Goal: Feedback & Contribution: Contribute content

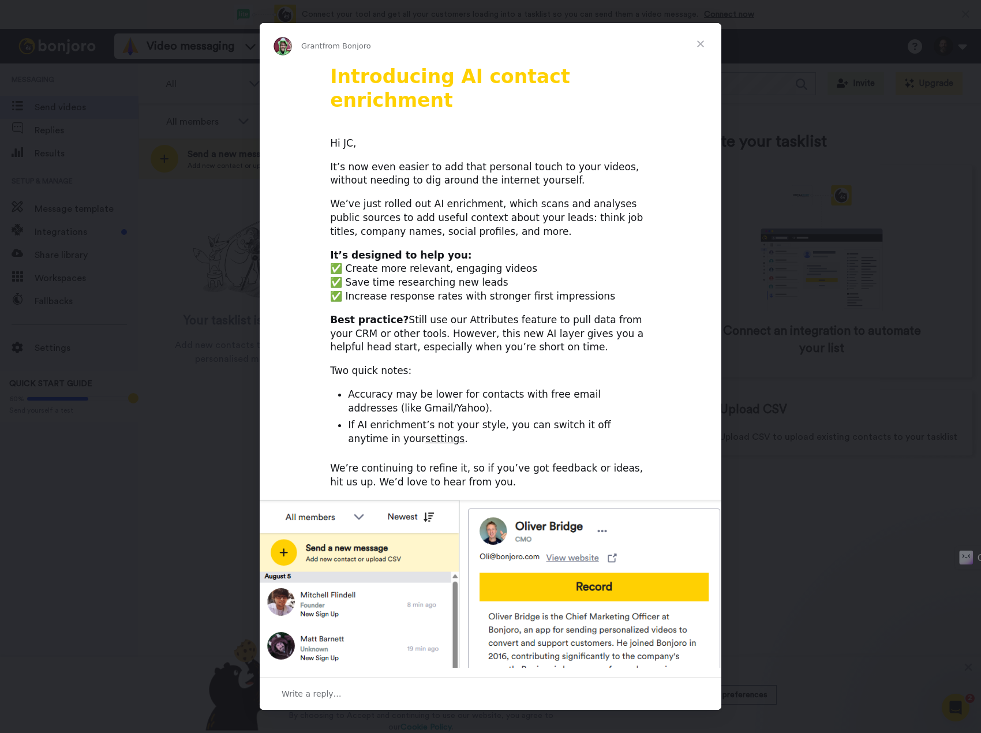
click at [702, 51] on span "Close" at bounding box center [701, 44] width 42 height 42
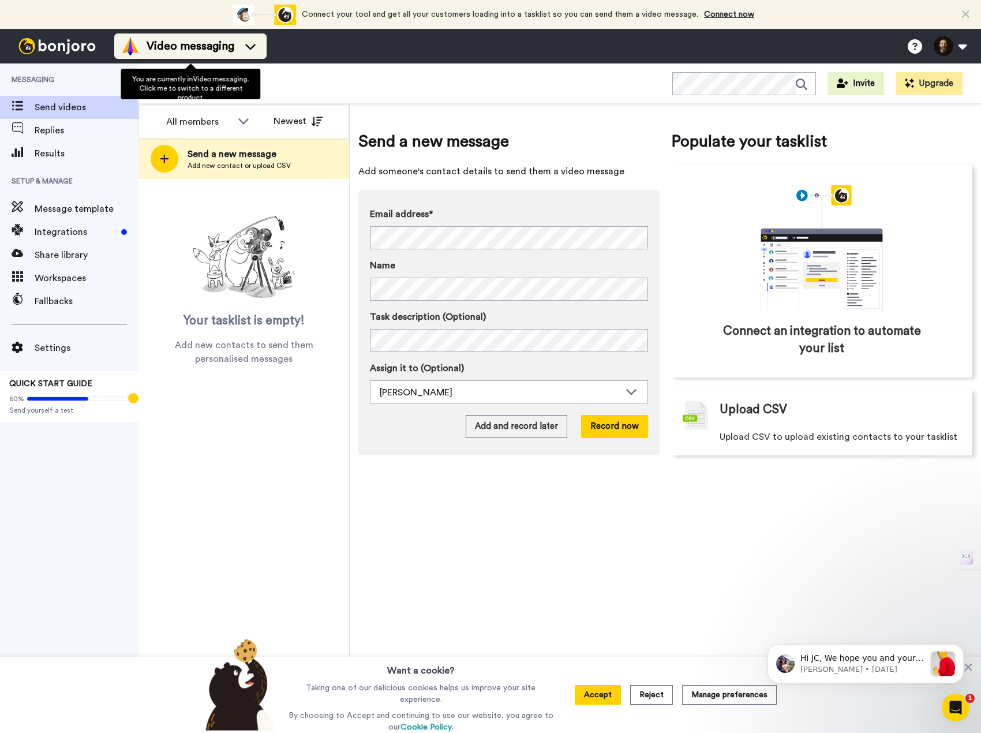
click at [259, 44] on icon at bounding box center [250, 46] width 18 height 12
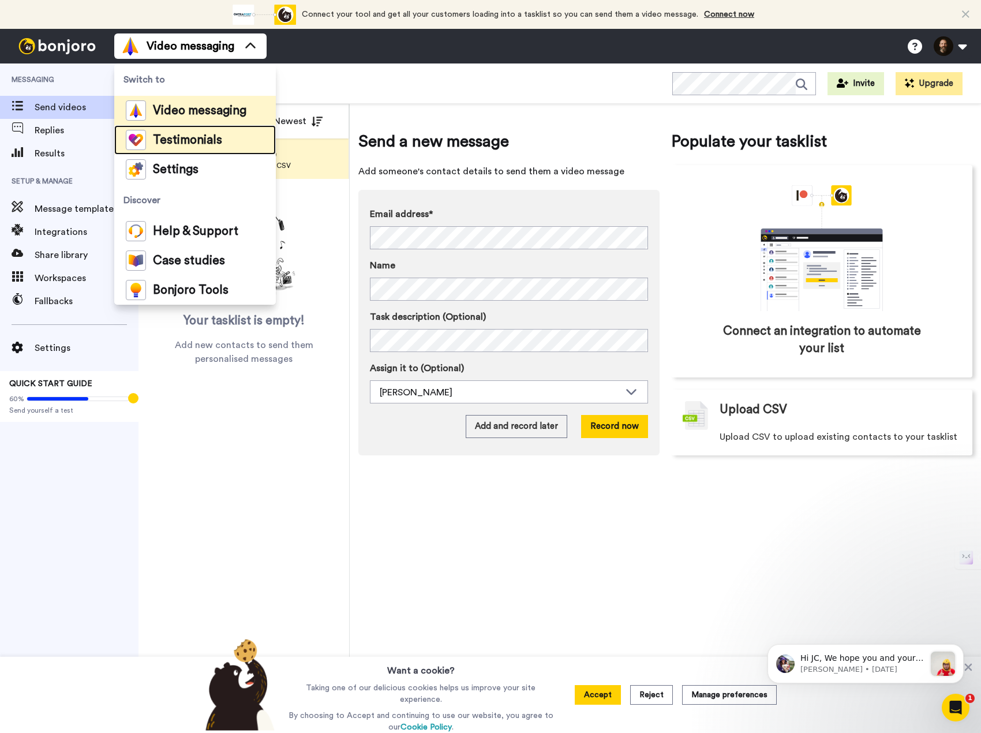
click at [201, 142] on span "Testimonials" at bounding box center [187, 140] width 69 height 12
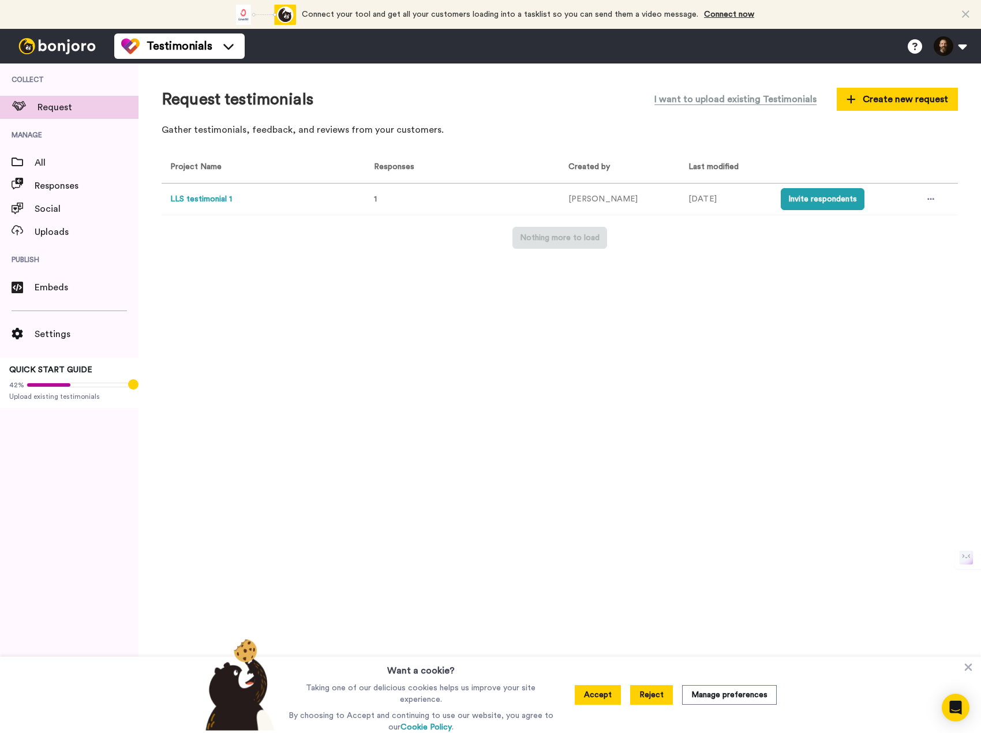
click at [650, 698] on button "Reject" at bounding box center [651, 695] width 43 height 20
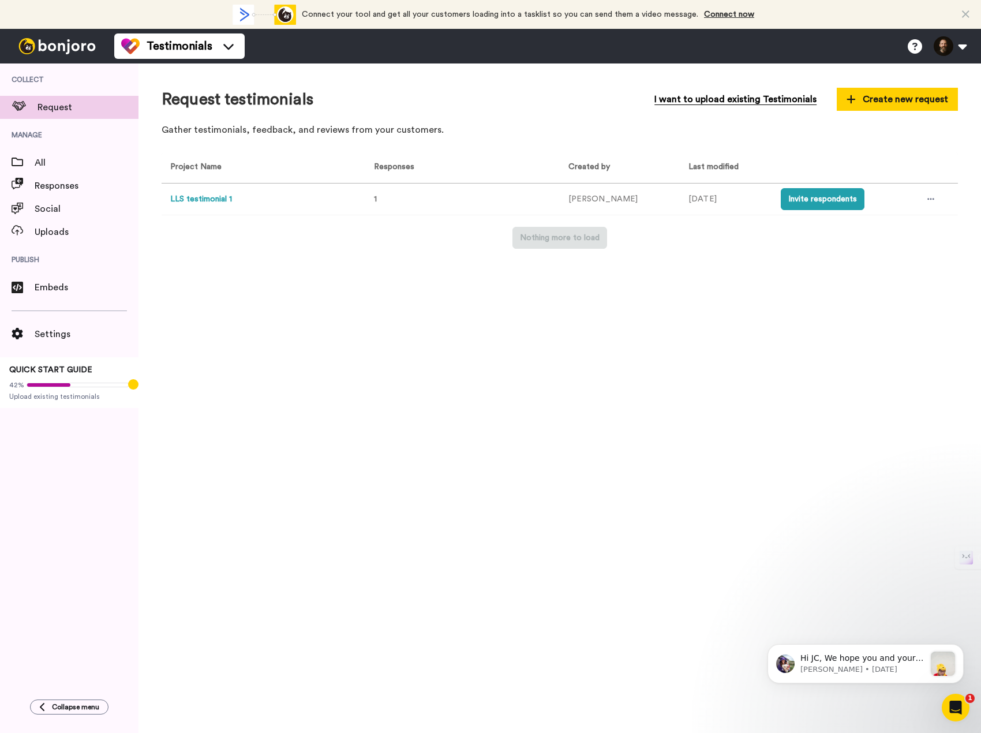
click at [776, 105] on span "I want to upload existing Testimonials" at bounding box center [735, 99] width 162 height 14
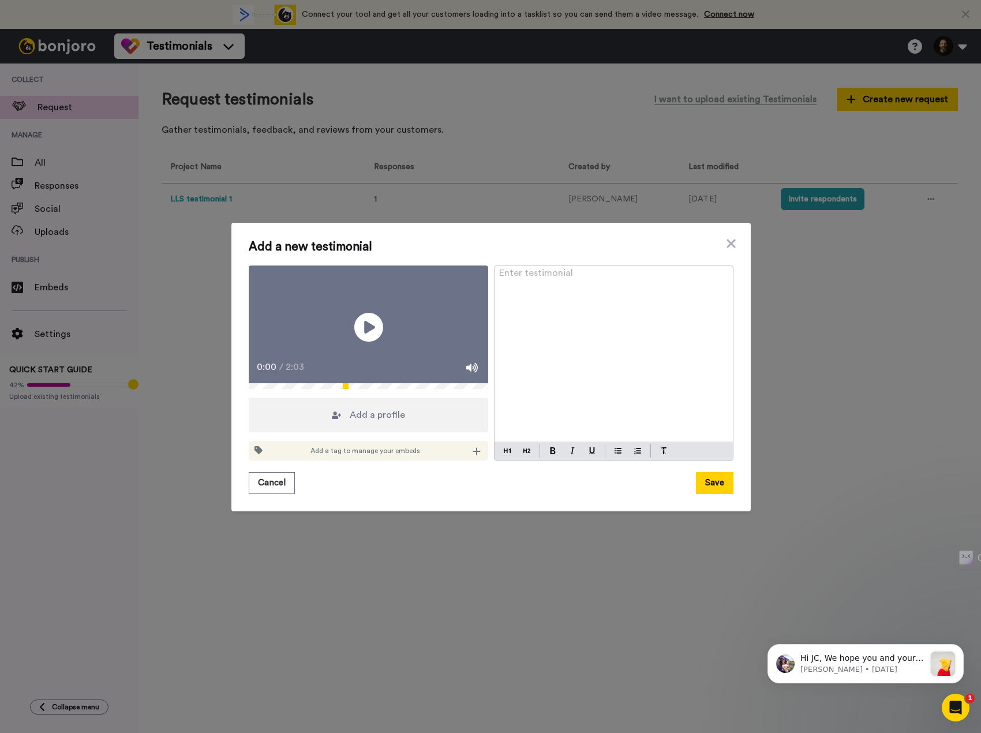
click at [387, 422] on span "Add a profile" at bounding box center [377, 415] width 55 height 14
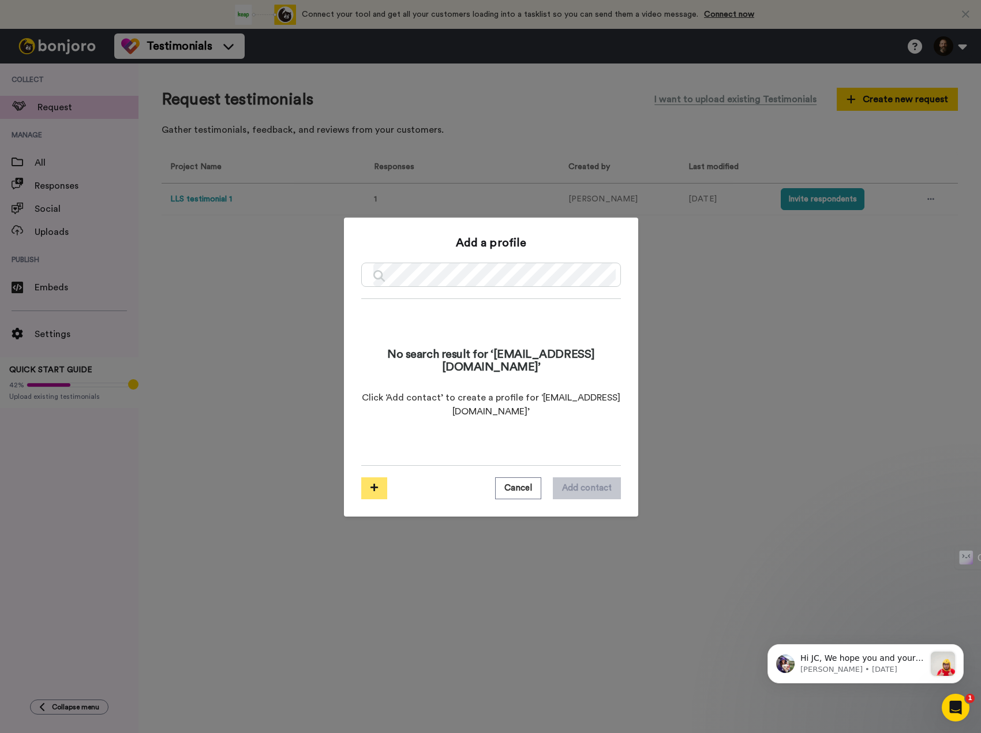
click at [370, 491] on icon at bounding box center [374, 487] width 8 height 9
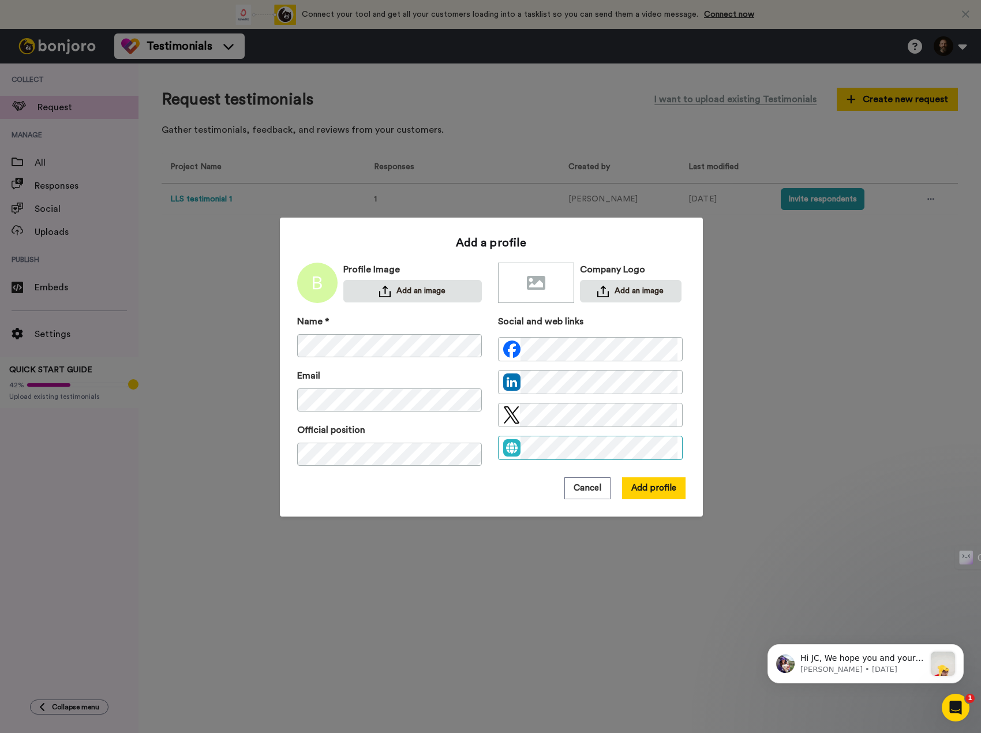
scroll to position [0, 39]
click at [683, 321] on div "Add a profile Profile Image Add an image Company Logo Add an image Name * Email…" at bounding box center [491, 367] width 423 height 299
click at [617, 290] on button "Add an image" at bounding box center [631, 291] width 102 height 23
click at [646, 495] on button "Add profile" at bounding box center [653, 488] width 63 height 22
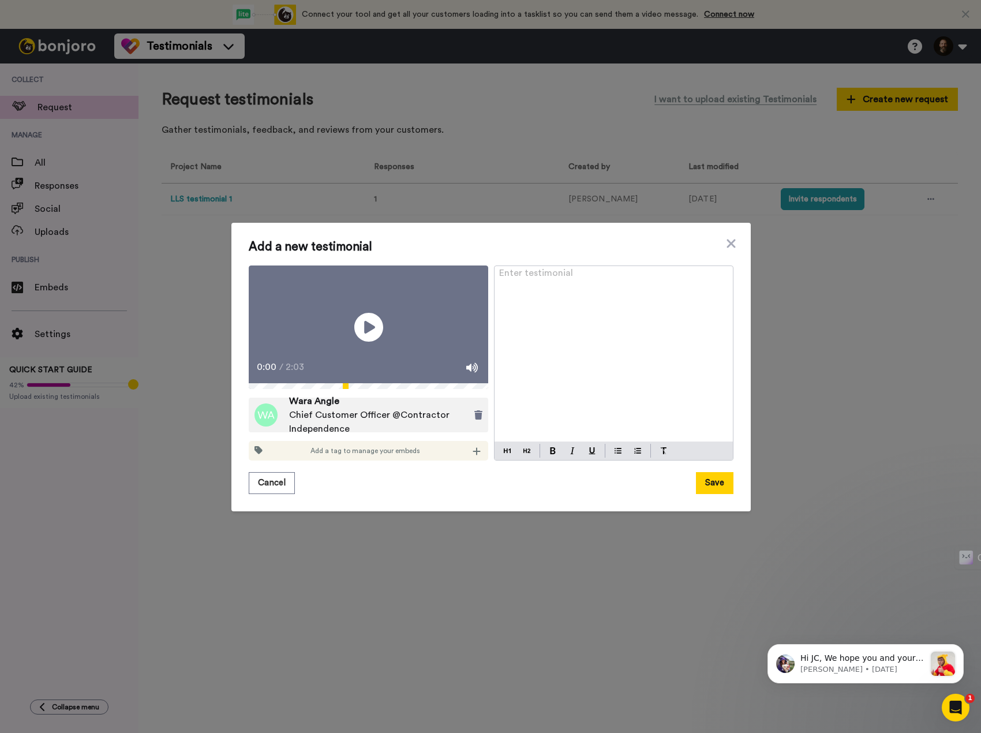
click at [699, 308] on div "Enter testimonial ﻿" at bounding box center [614, 354] width 238 height 176
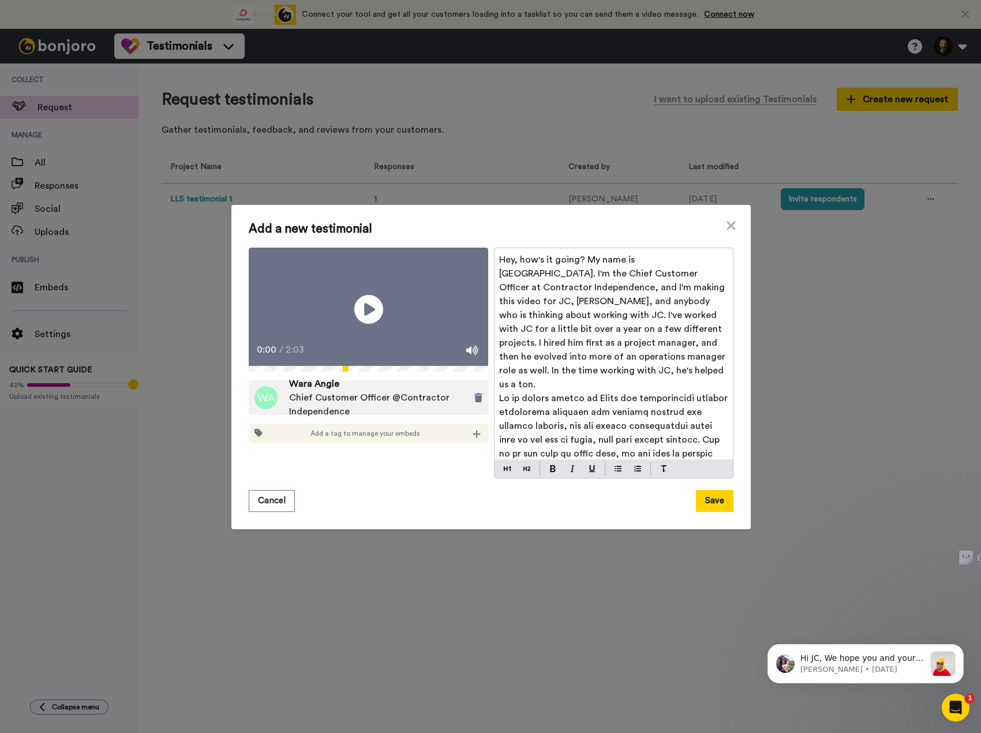
click at [510, 394] on span at bounding box center [614, 537] width 231 height 286
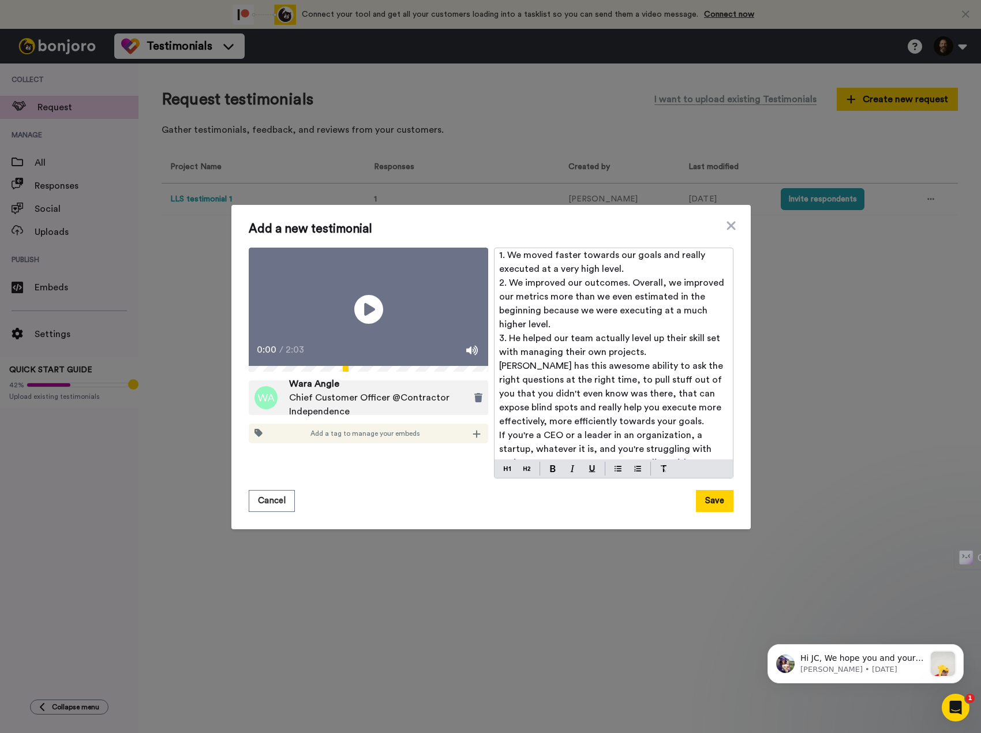
scroll to position [289, 0]
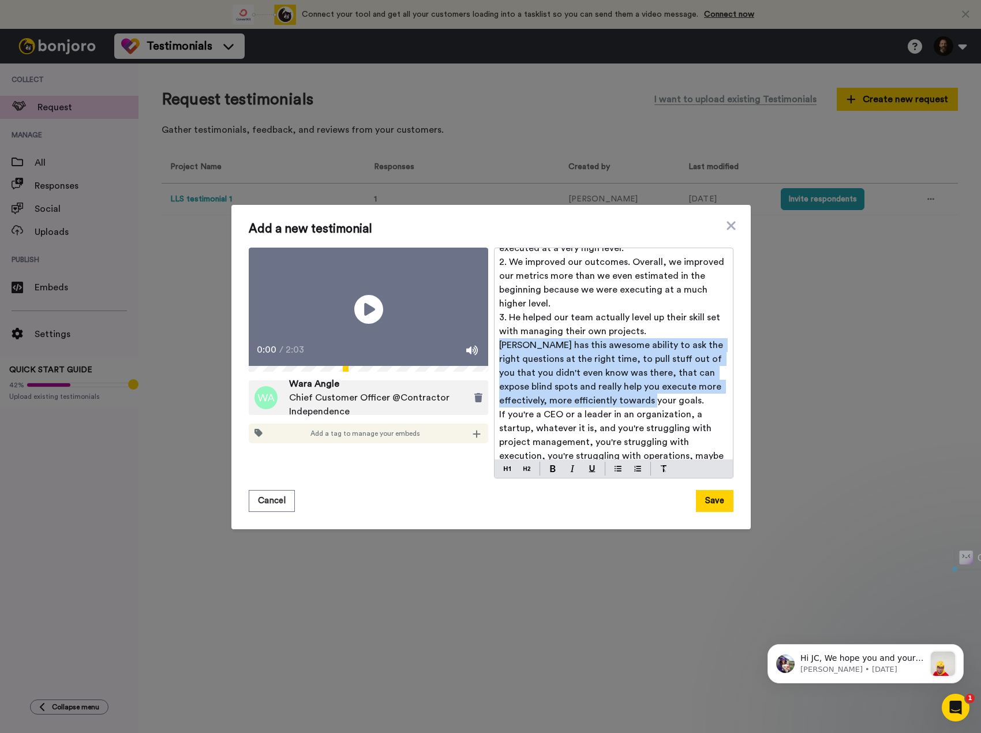
drag, startPoint x: 496, startPoint y: 331, endPoint x: 648, endPoint y: 385, distance: 161.2
click at [648, 385] on p "[PERSON_NAME] has this awesome ability to ask the right questions at the right …" at bounding box center [613, 372] width 229 height 69
copy span "[PERSON_NAME] has this awesome ability to ask the right questions at the right …"
click at [585, 377] on p "[PERSON_NAME] has this awesome ability to ask the right questions at the right …" at bounding box center [613, 372] width 229 height 69
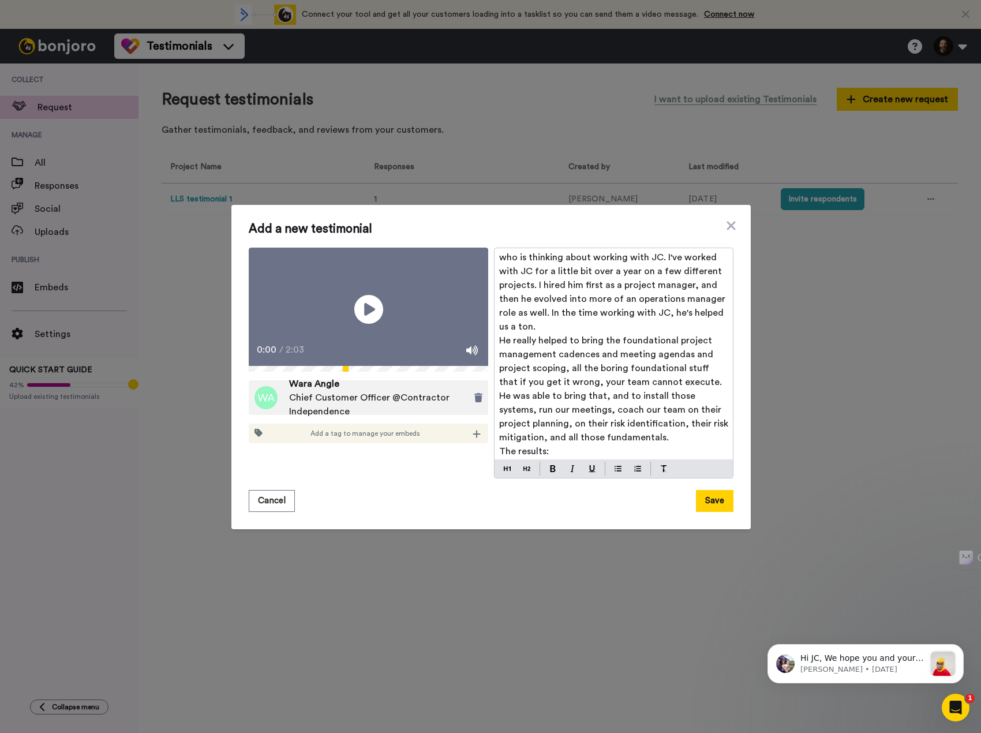
scroll to position [0, 0]
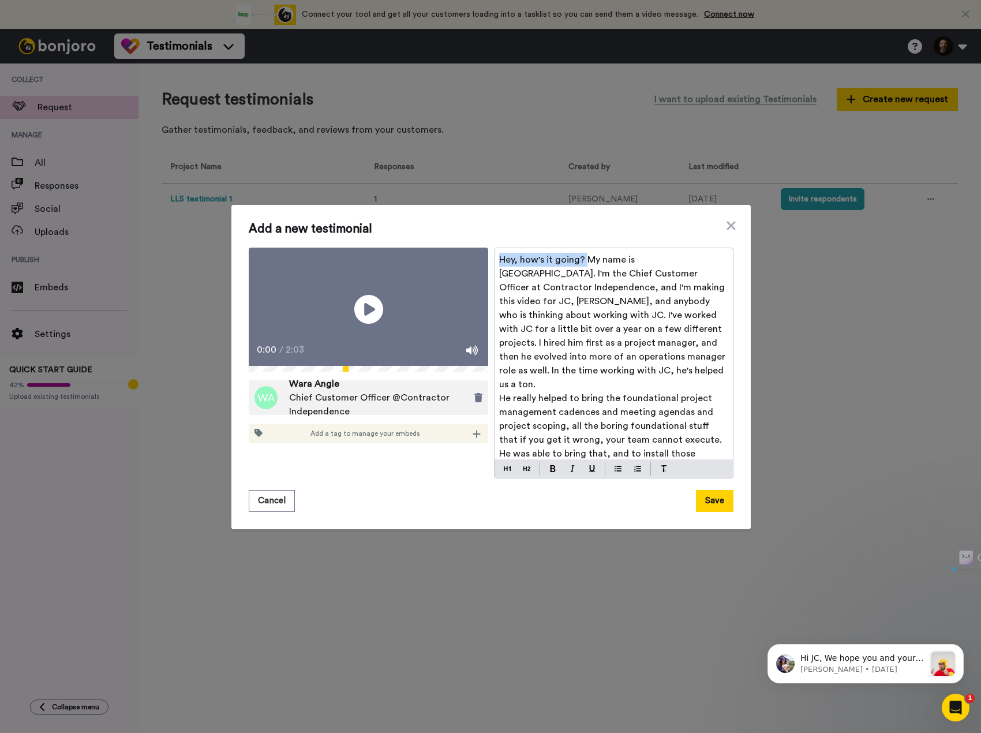
drag, startPoint x: 580, startPoint y: 259, endPoint x: 486, endPoint y: 253, distance: 94.8
click at [482, 251] on div "Play/Pause 0:00 / 2:03 Wara Angle Chief Customer Officer @Contractor Independen…" at bounding box center [491, 363] width 485 height 231
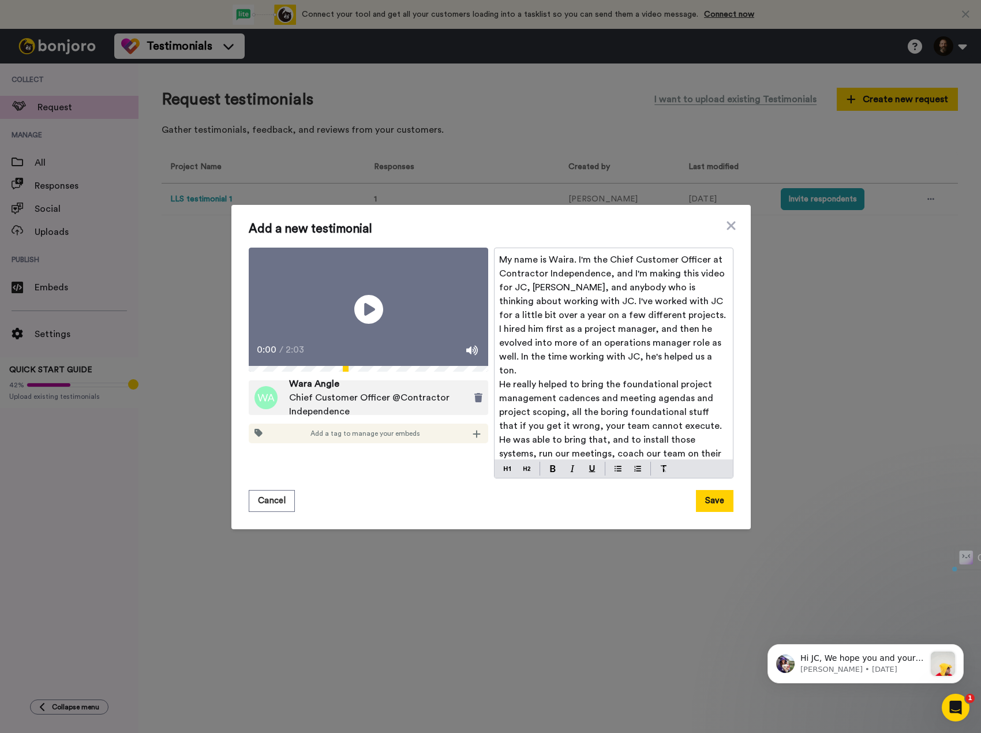
click at [573, 259] on span "My name is Waira. I'm the Chief Customer Officer at Contractor Independence, an…" at bounding box center [613, 315] width 229 height 120
click at [531, 317] on span "I'm the Chief Customer Officer at Contractor Independence, and I'm making this …" at bounding box center [614, 322] width 230 height 106
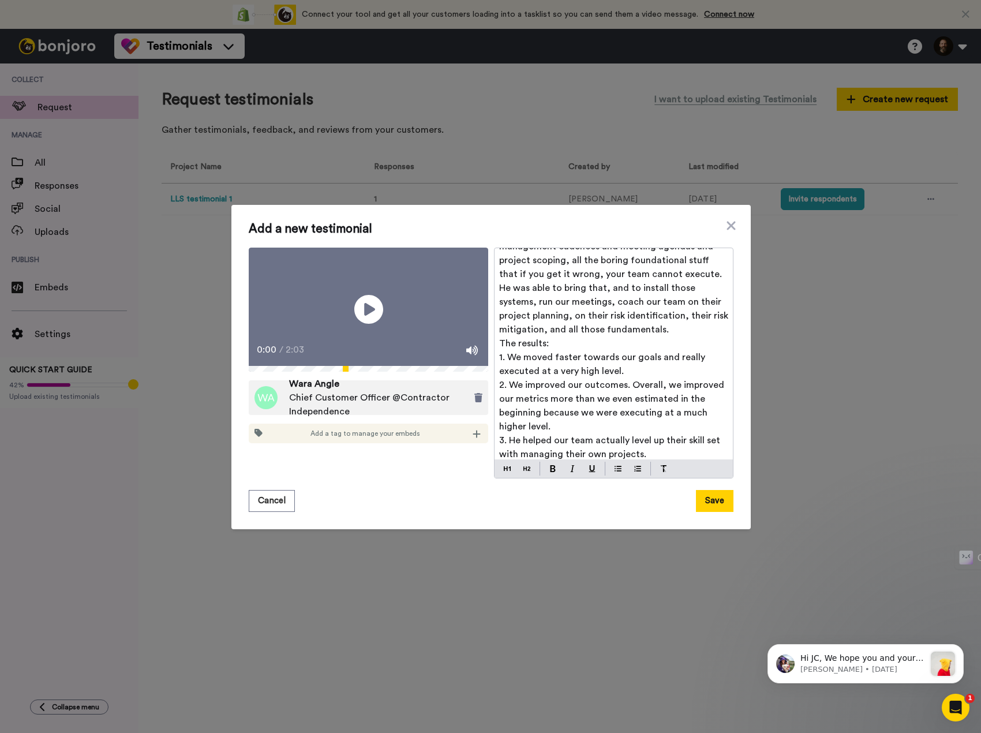
scroll to position [173, 0]
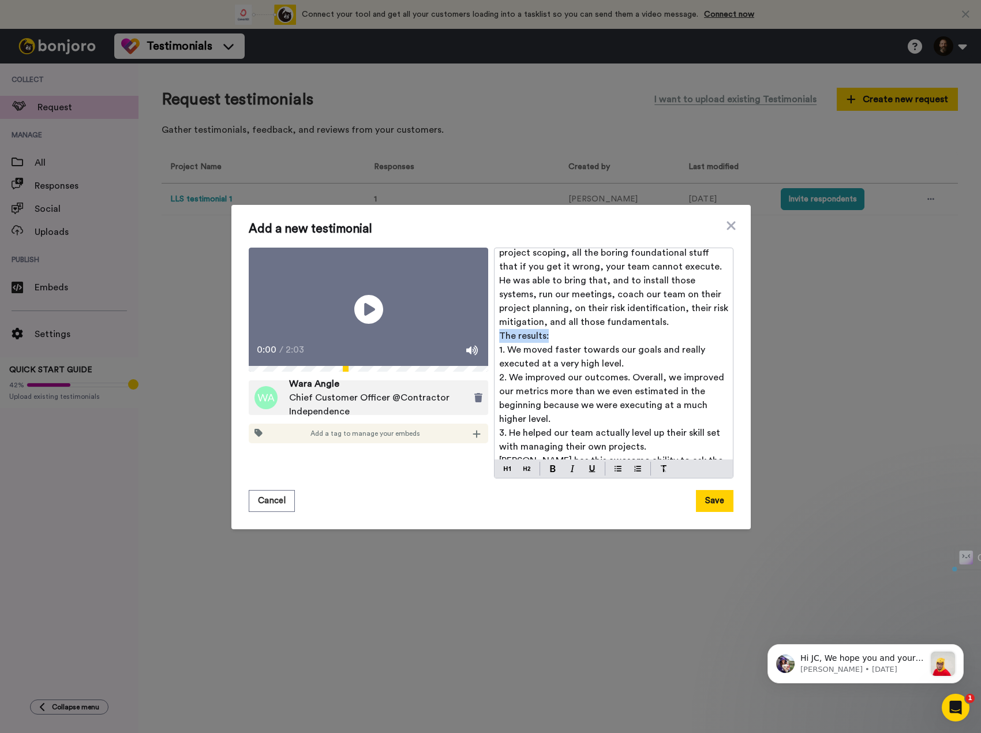
drag, startPoint x: 542, startPoint y: 337, endPoint x: 494, endPoint y: 338, distance: 48.5
click at [495, 338] on div "My name is Waira. I'm the Chief Customer Officer at Contractor Independence, an…" at bounding box center [614, 353] width 238 height 211
click at [523, 468] on img at bounding box center [526, 468] width 7 height 9
click at [615, 334] on h2 "The results:" at bounding box center [613, 338] width 229 height 18
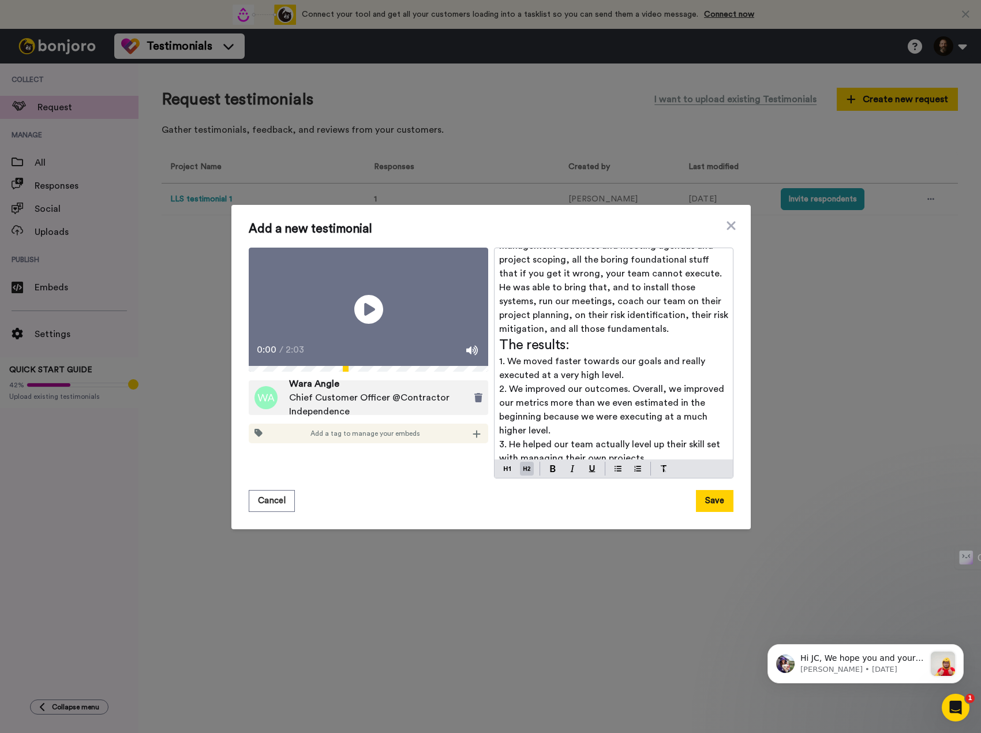
scroll to position [0, 0]
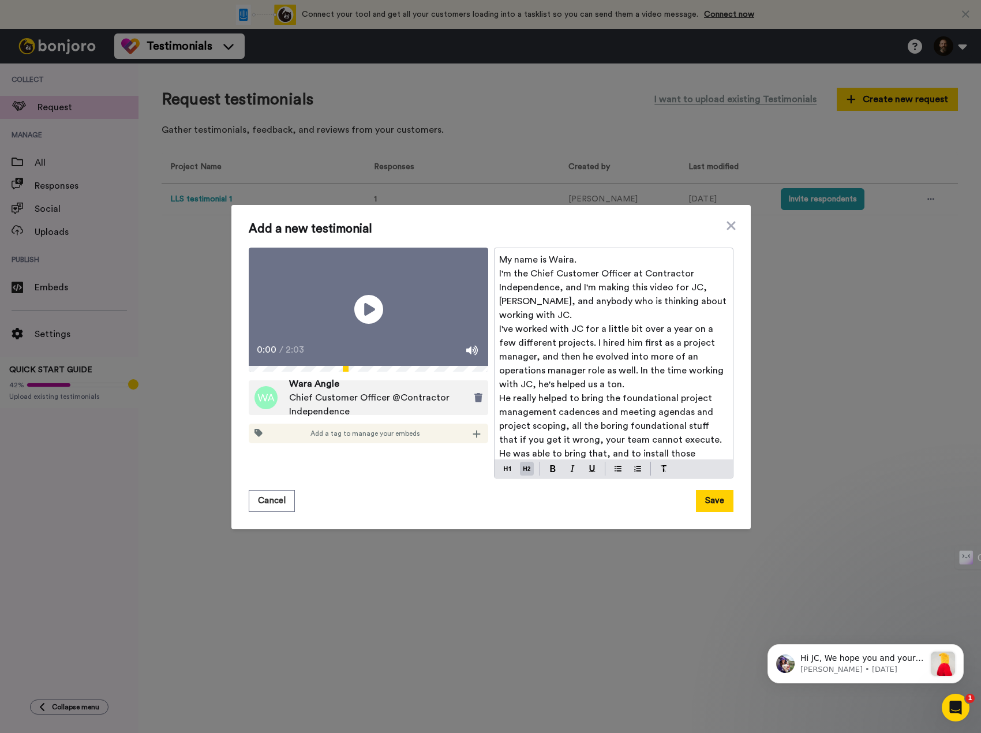
click at [587, 261] on p "My name is Waira." at bounding box center [613, 260] width 229 height 14
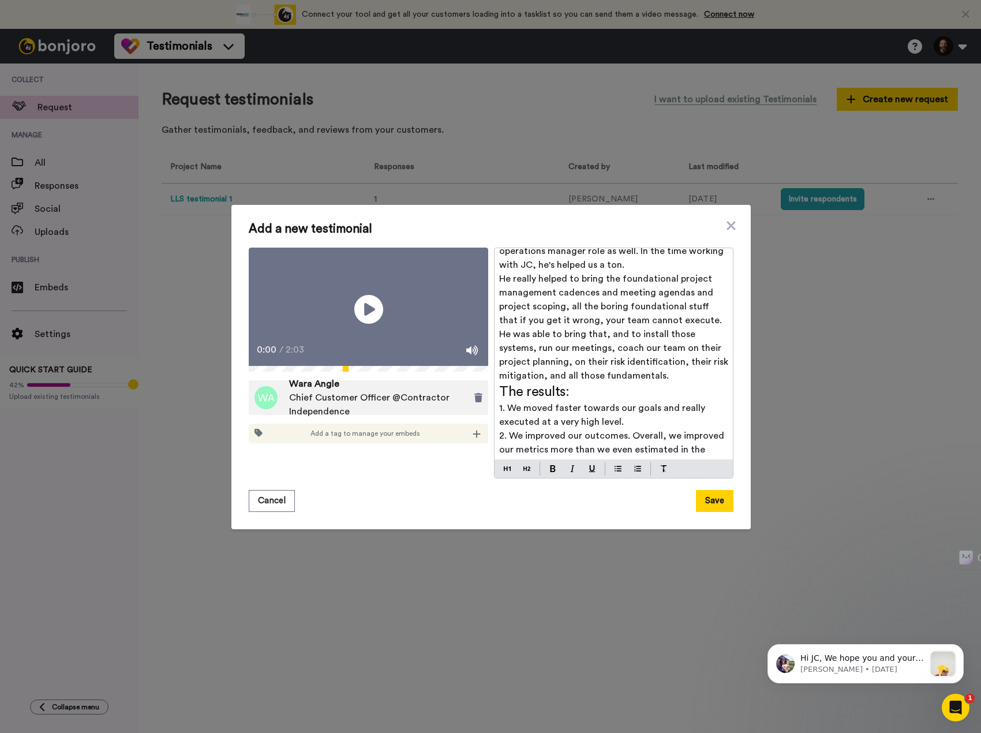
scroll to position [115, 0]
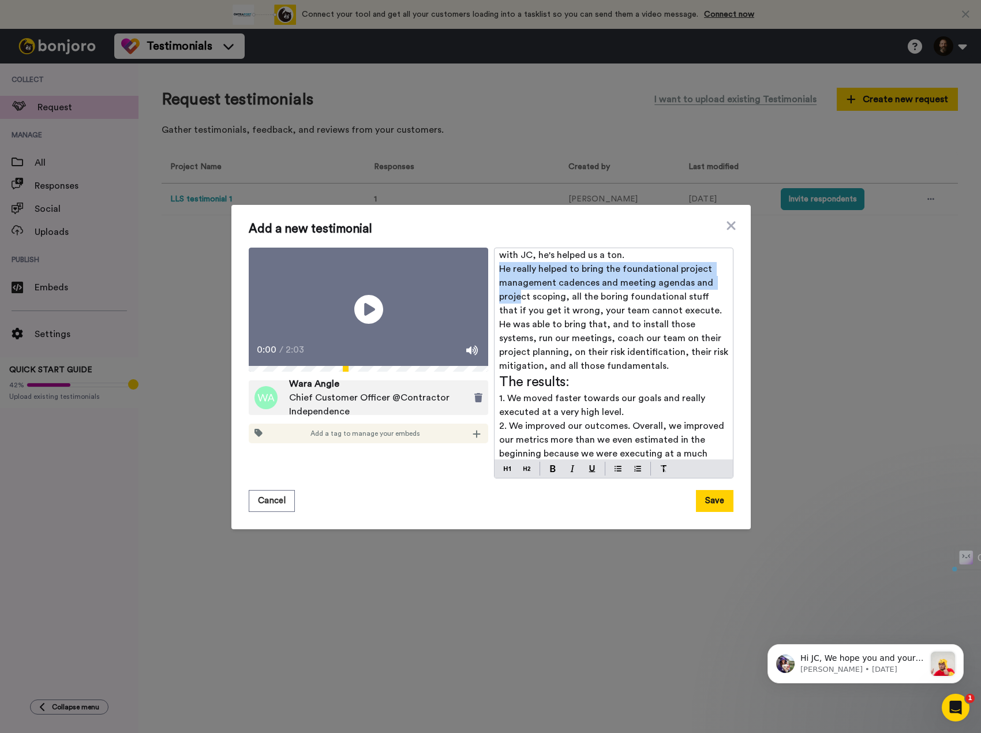
drag, startPoint x: 495, startPoint y: 269, endPoint x: 517, endPoint y: 294, distance: 33.1
click at [517, 294] on span "He really helped to bring the foundational project management cadences and meet…" at bounding box center [614, 317] width 231 height 106
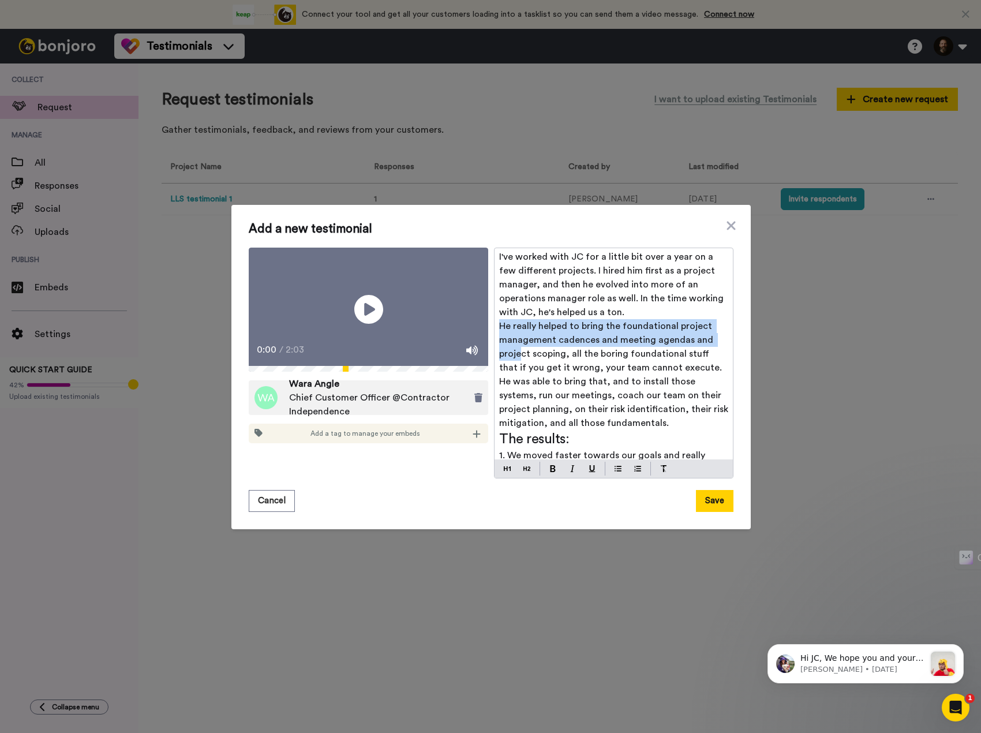
scroll to position [54, 0]
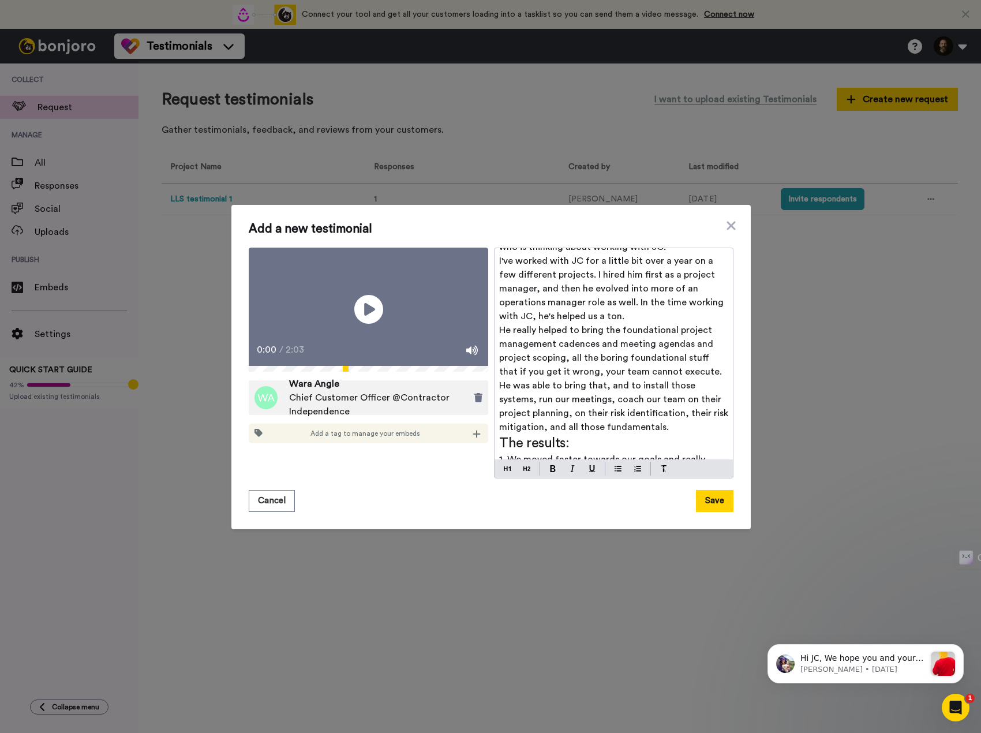
click at [568, 372] on span "He really helped to bring the foundational project management cadences and meet…" at bounding box center [614, 378] width 231 height 106
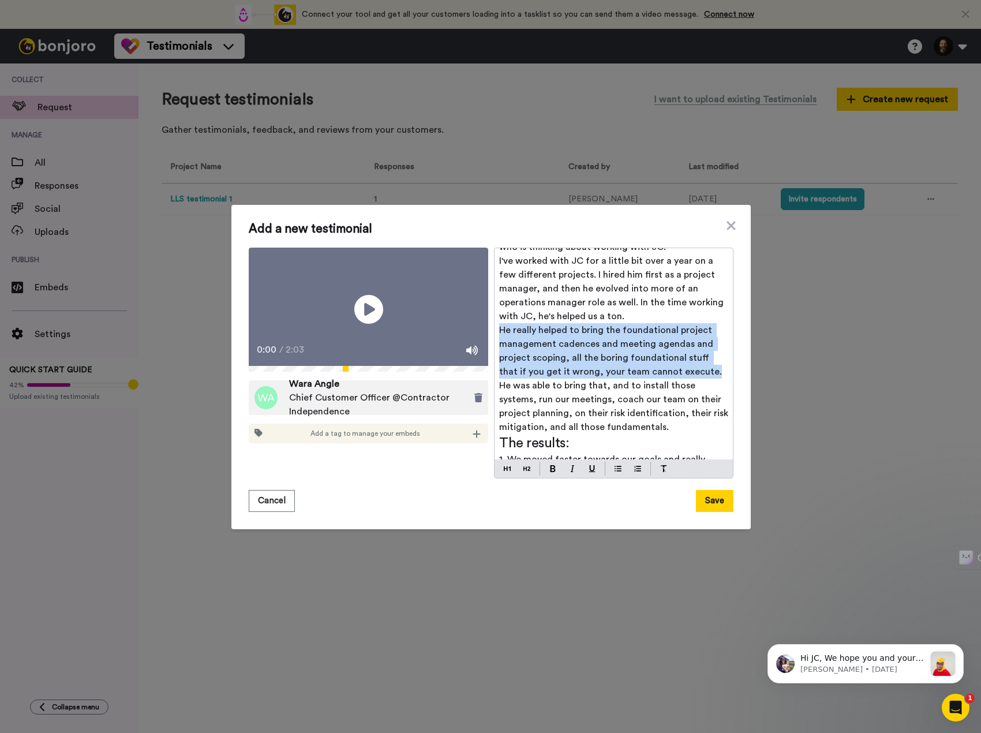
drag, startPoint x: 496, startPoint y: 329, endPoint x: 685, endPoint y: 377, distance: 195.6
click at [685, 377] on p "He really helped to bring the foundational project management cadences and meet…" at bounding box center [613, 378] width 229 height 111
copy span "He really helped to bring the foundational project management cadences and meet…"
click at [710, 502] on button "Save" at bounding box center [715, 501] width 38 height 22
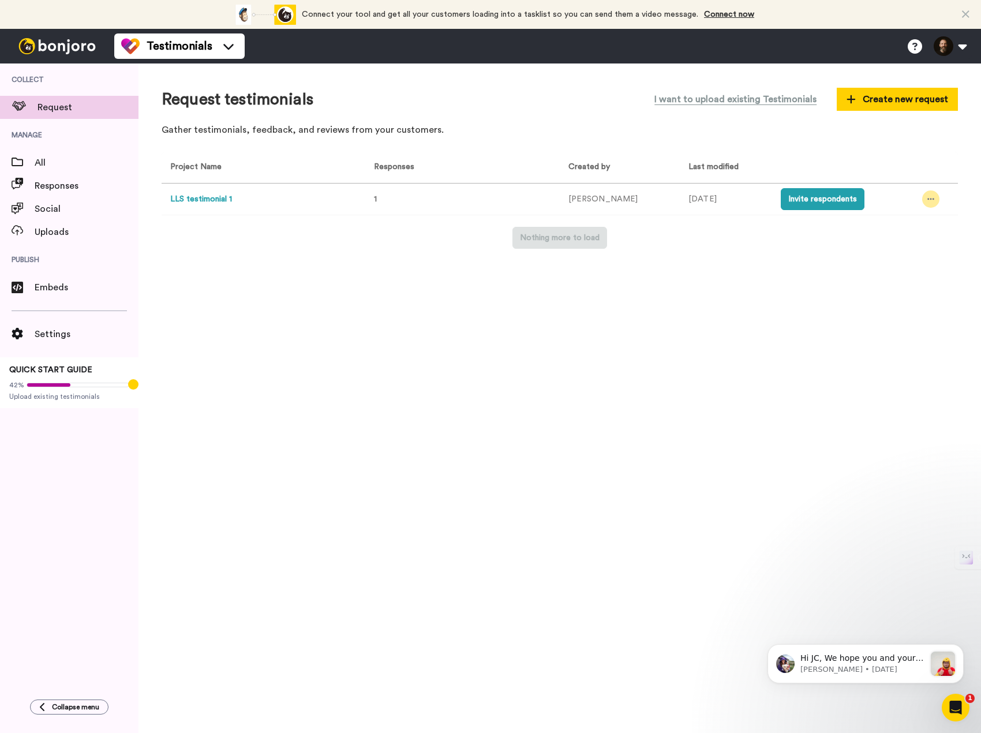
click at [928, 193] on div at bounding box center [930, 198] width 17 height 17
click at [900, 298] on li "Delete" at bounding box center [902, 305] width 98 height 21
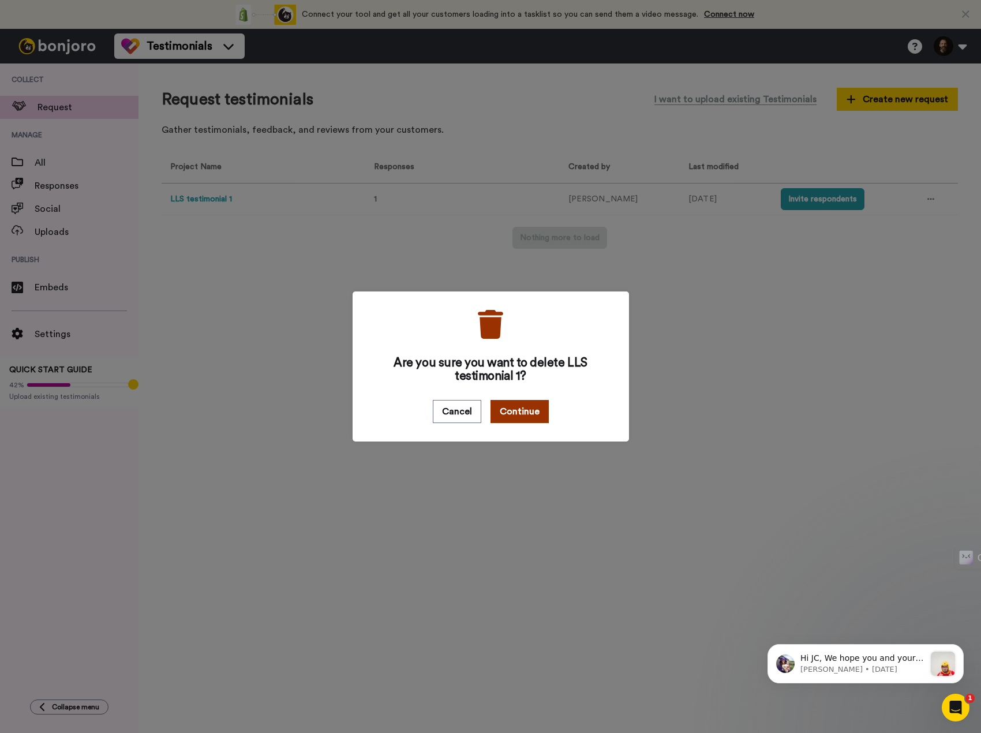
click at [527, 408] on button "Continue" at bounding box center [519, 411] width 58 height 23
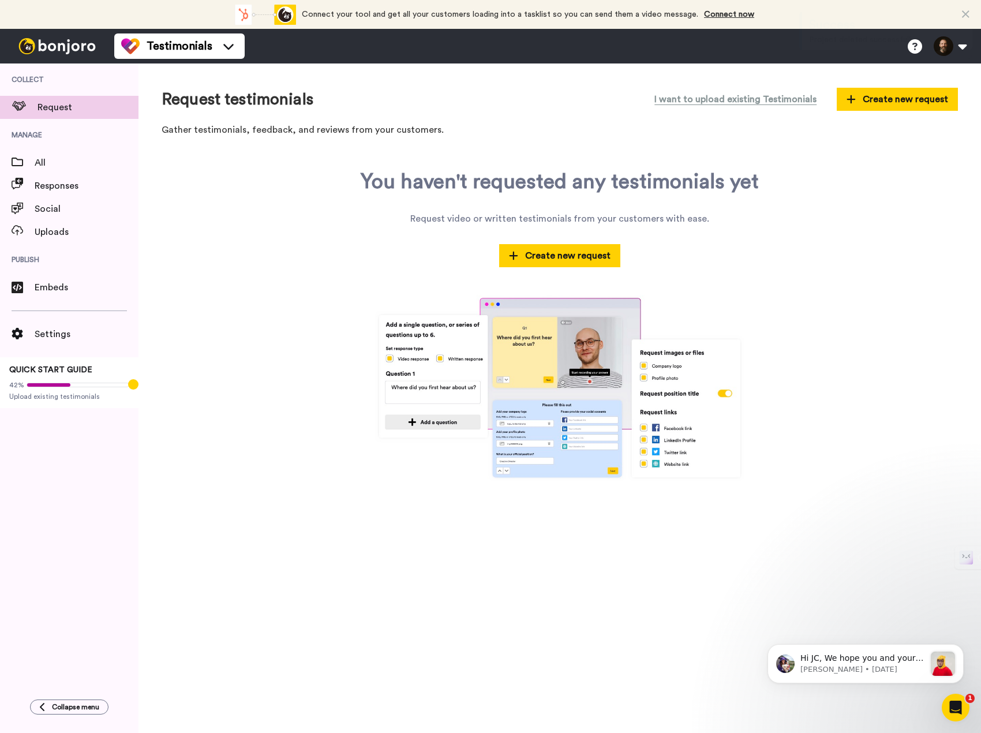
click at [537, 143] on div "Request testimonials I want to upload existing Testimonials Create new request …" at bounding box center [559, 397] width 842 height 669
click at [68, 230] on span "Uploads" at bounding box center [87, 232] width 104 height 14
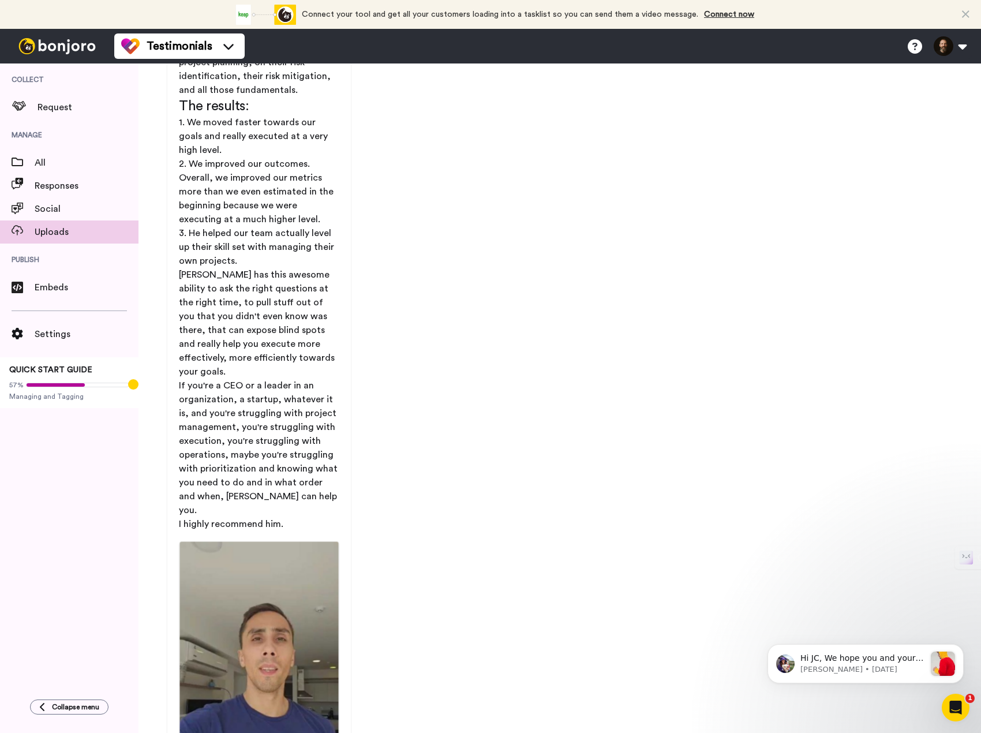
scroll to position [665, 0]
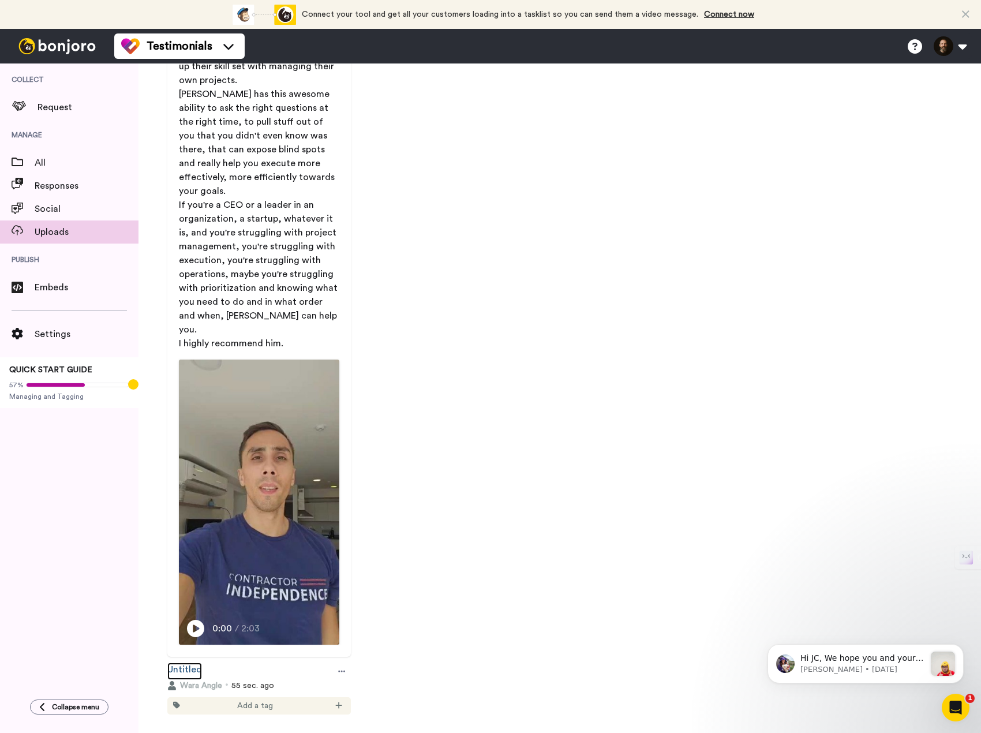
click at [189, 662] on link "Untitled" at bounding box center [184, 670] width 35 height 17
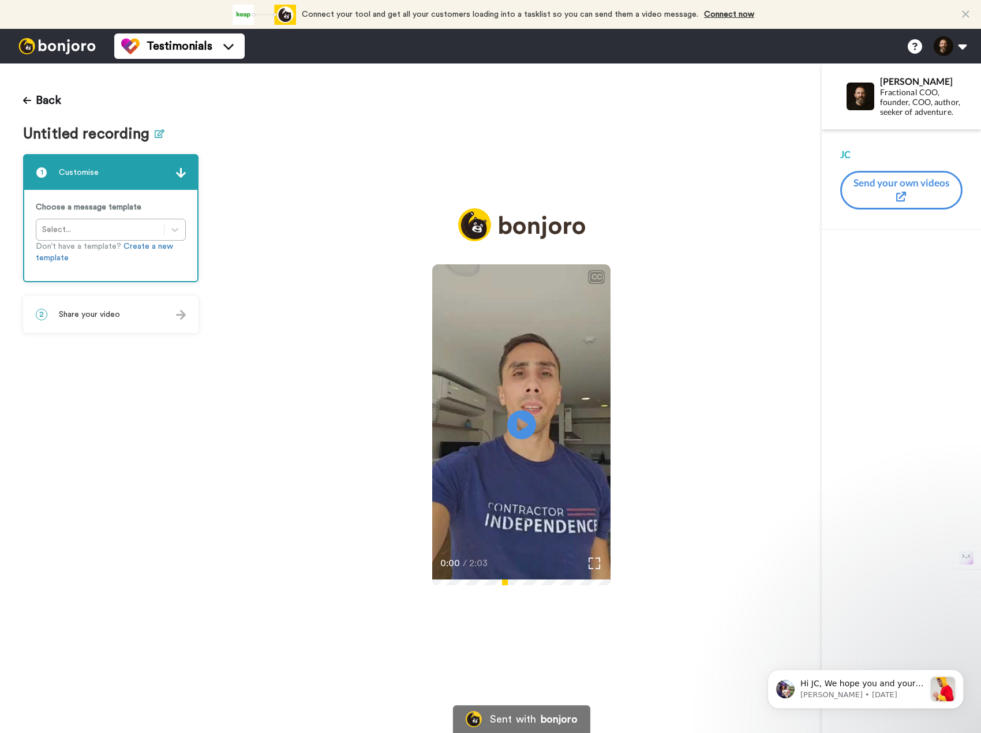
click at [155, 136] on icon at bounding box center [160, 133] width 10 height 9
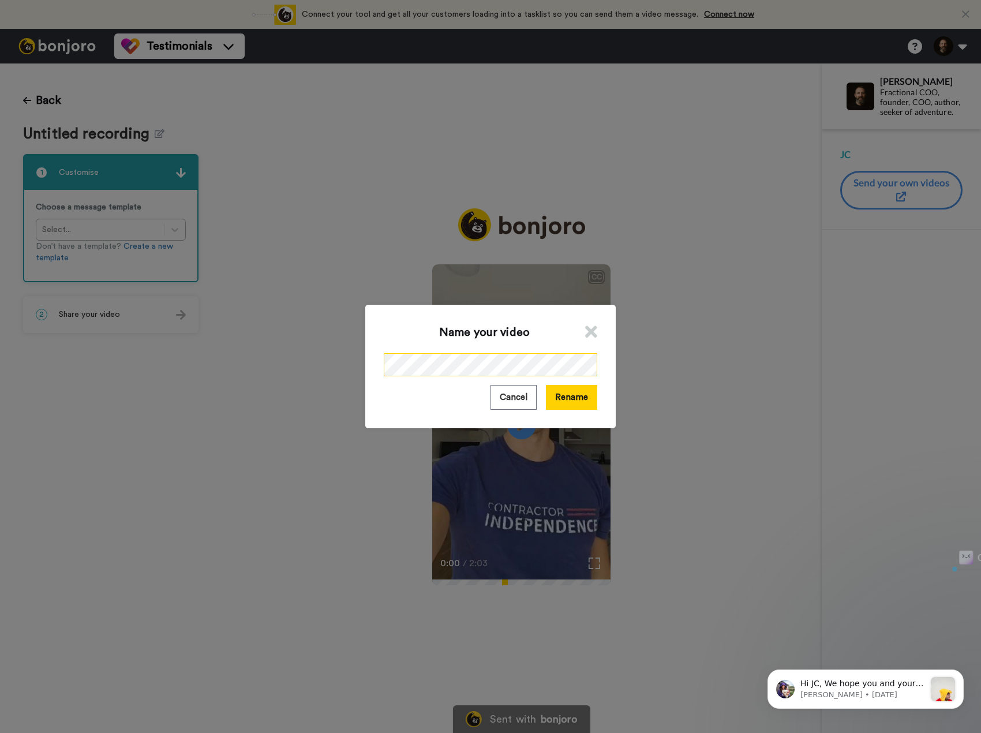
click at [376, 362] on div "Name your video Cancel Rename" at bounding box center [490, 366] width 250 height 123
click at [567, 399] on button "Rename" at bounding box center [571, 397] width 51 height 25
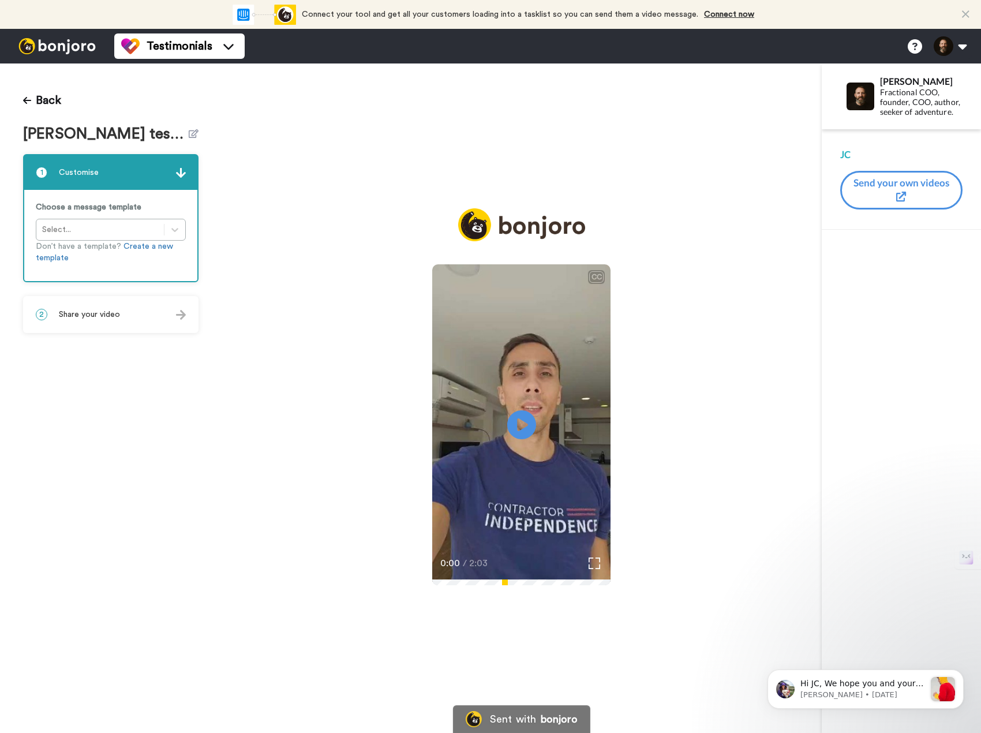
click at [172, 232] on div "Choose a message template Select... Don’t have a template? Create a new template" at bounding box center [110, 235] width 173 height 91
click at [175, 316] on div "2 Share your video" at bounding box center [110, 314] width 173 height 35
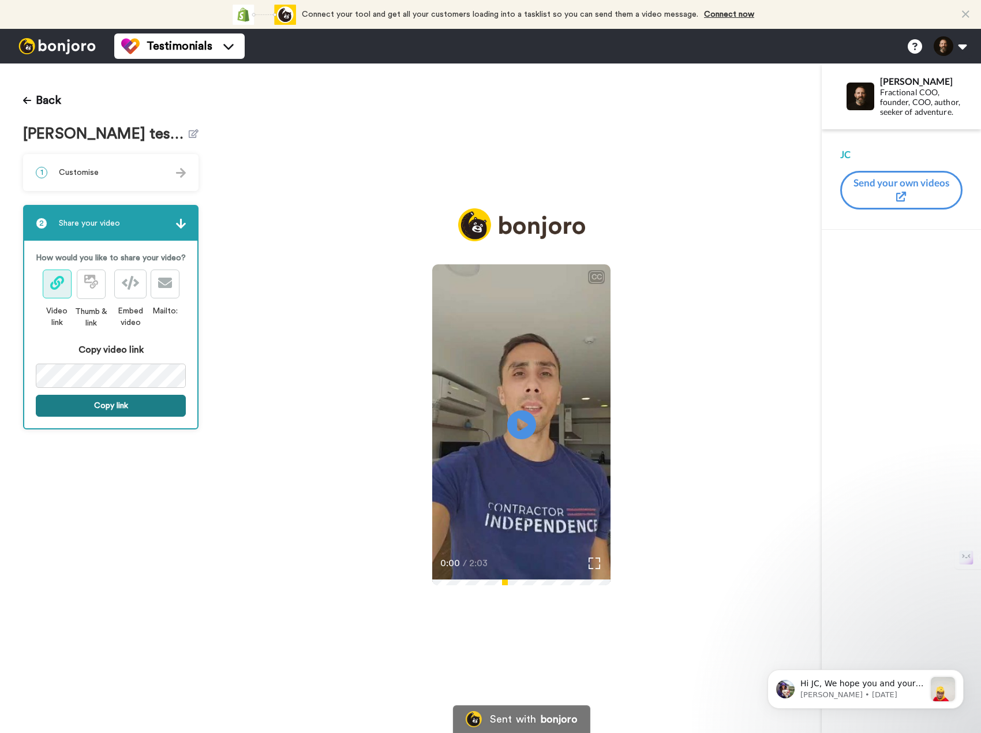
click at [110, 407] on button "Copy link" at bounding box center [111, 406] width 150 height 22
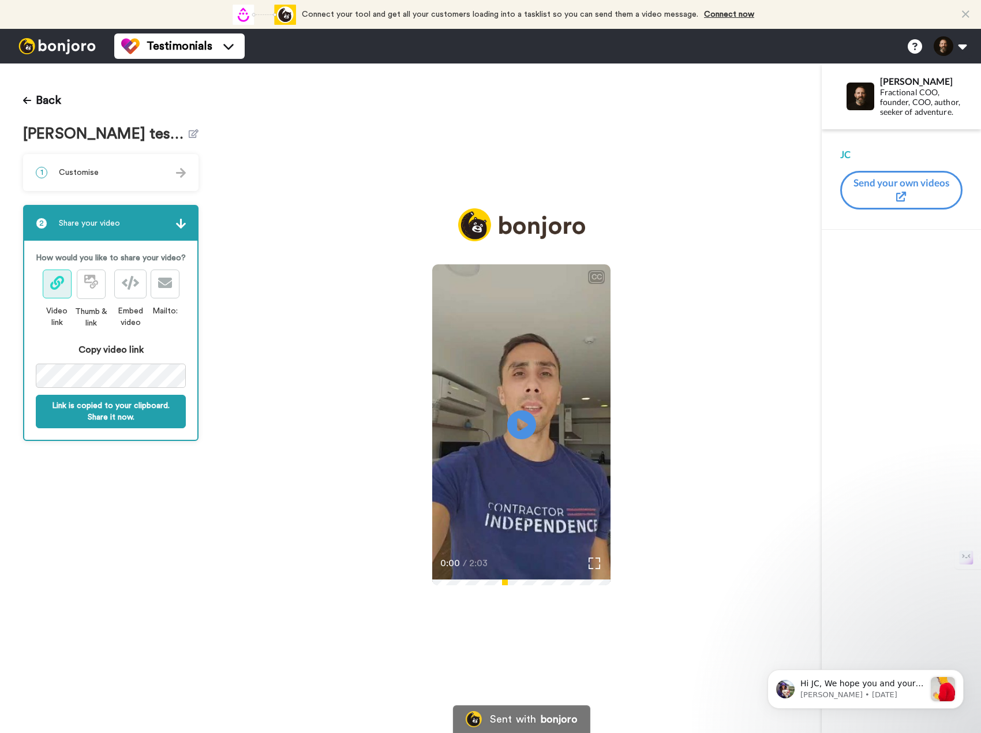
click at [169, 168] on div "1 Customise" at bounding box center [110, 172] width 173 height 35
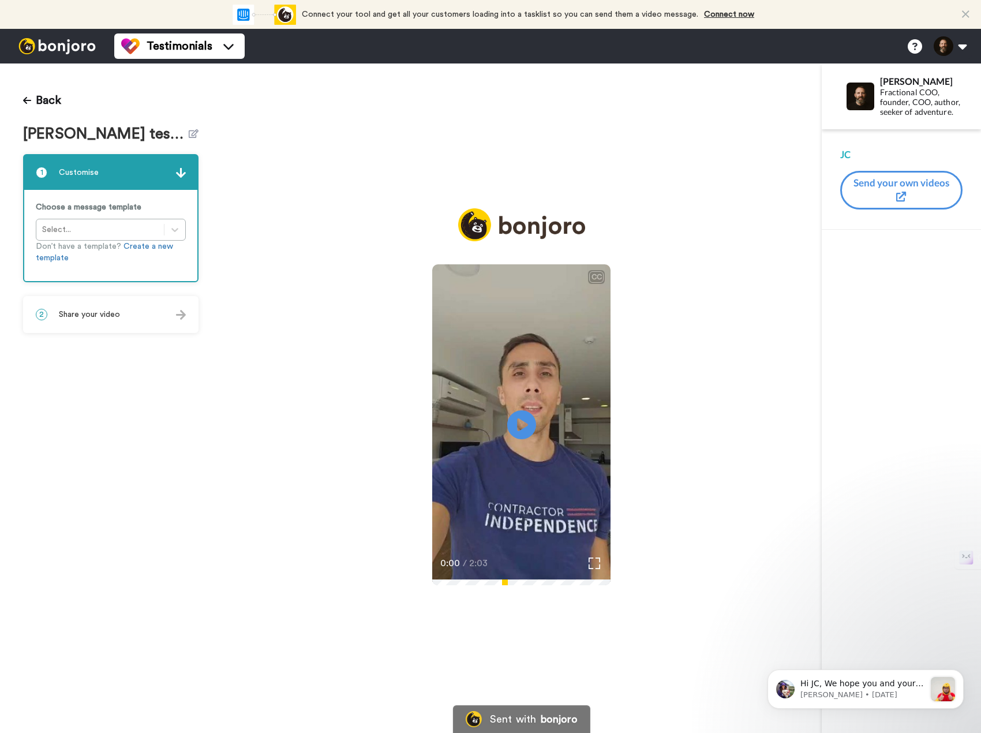
click at [141, 225] on div "Choose a message template Select... Don’t have a template? Create a new template" at bounding box center [110, 235] width 173 height 91
click at [171, 228] on div "Choose a message template Select... Don’t have a template? Create a new template" at bounding box center [110, 235] width 173 height 91
click at [128, 249] on link "Create a new template" at bounding box center [104, 252] width 137 height 20
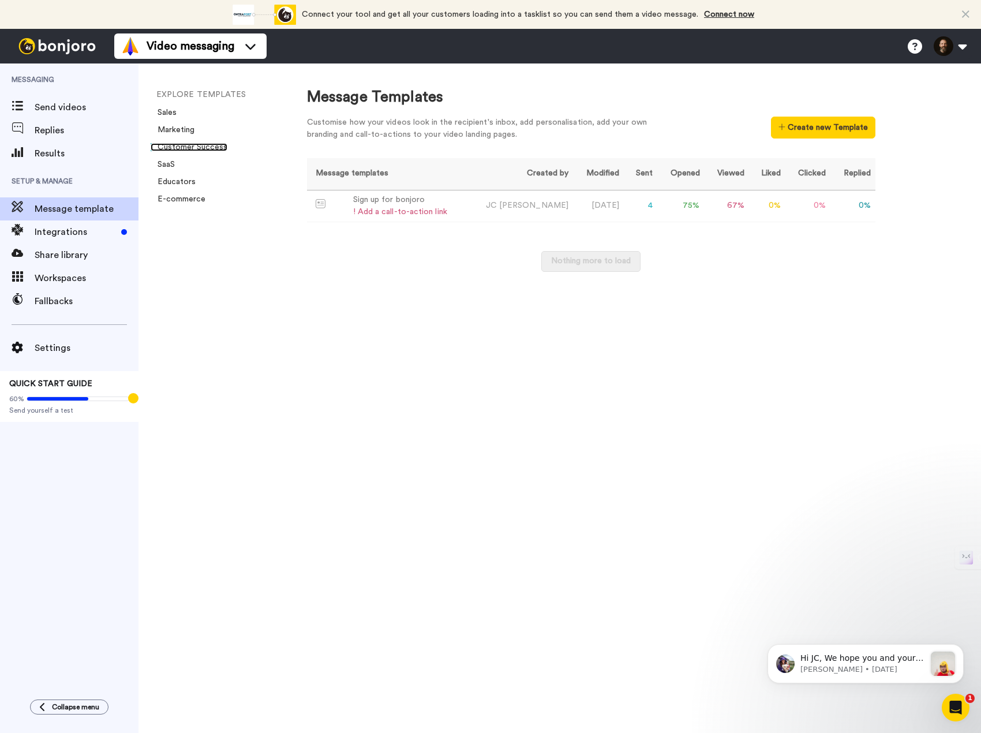
click at [179, 147] on link "Customer Success" at bounding box center [189, 147] width 77 height 8
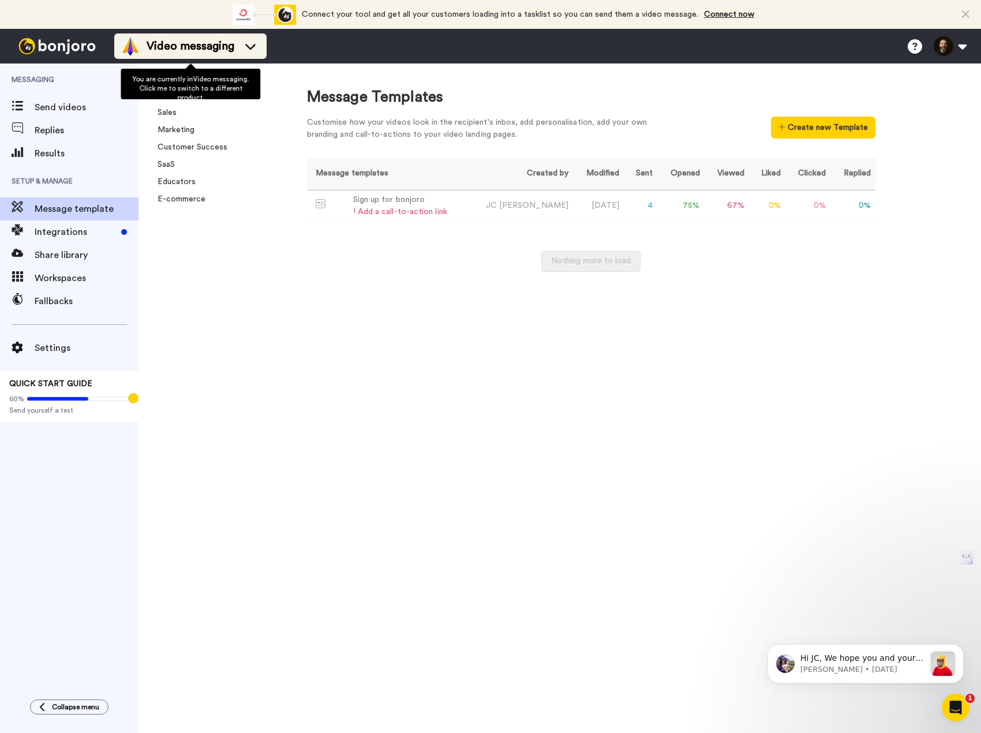
click at [146, 50] on div "Video messaging" at bounding box center [190, 46] width 138 height 18
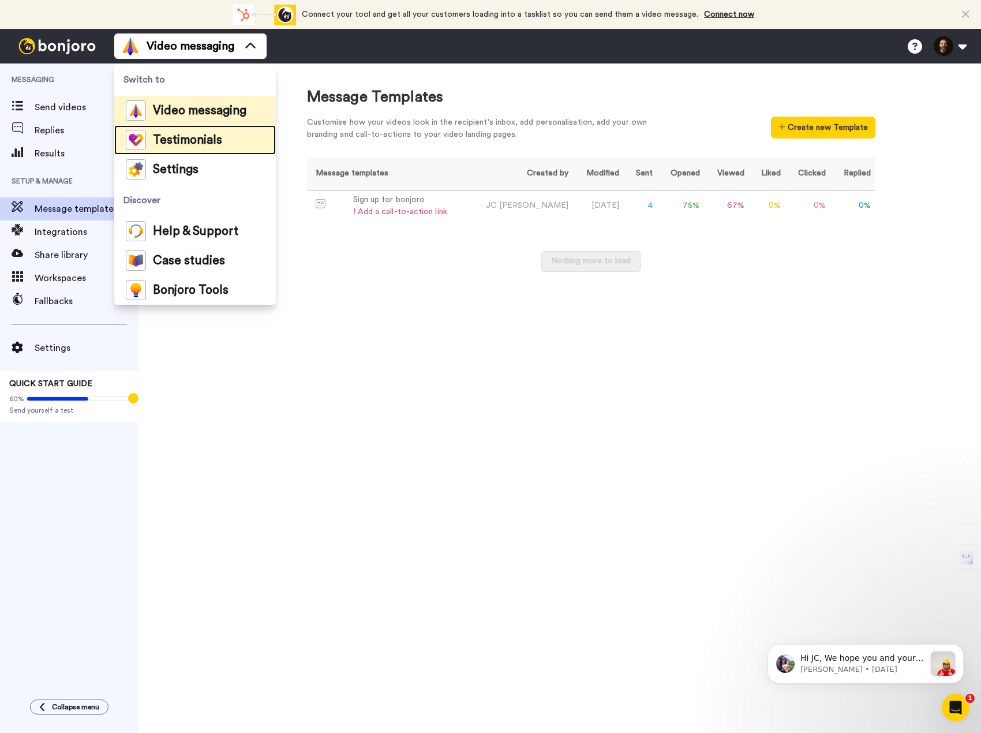
click at [171, 144] on span "Testimonials" at bounding box center [187, 140] width 69 height 12
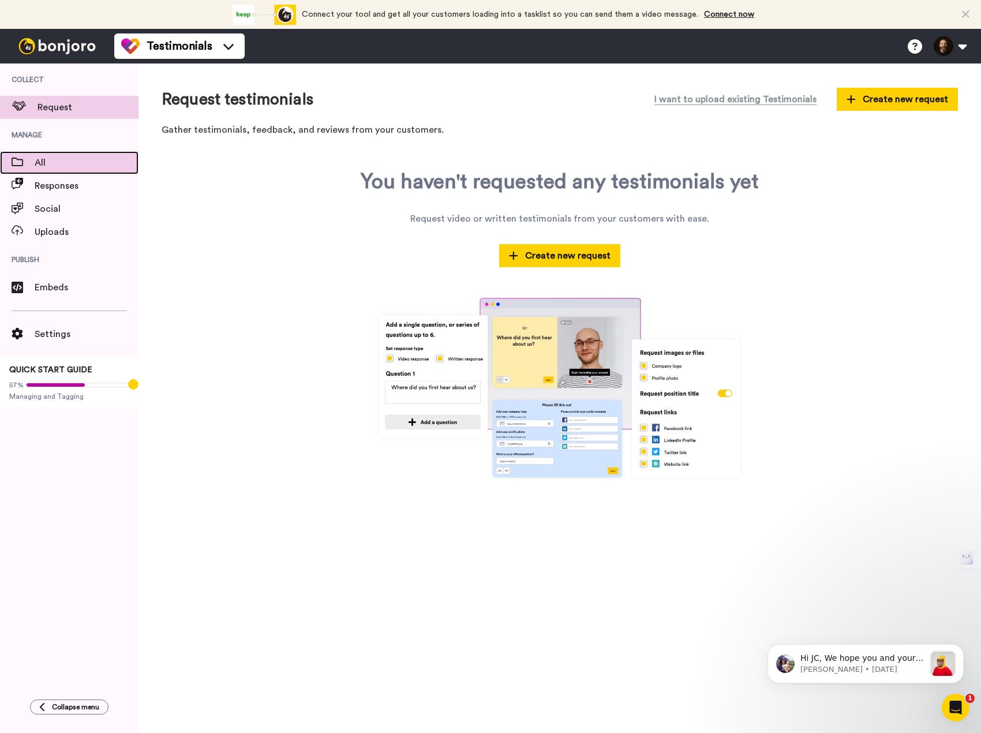
click at [61, 161] on span "All" at bounding box center [87, 163] width 104 height 14
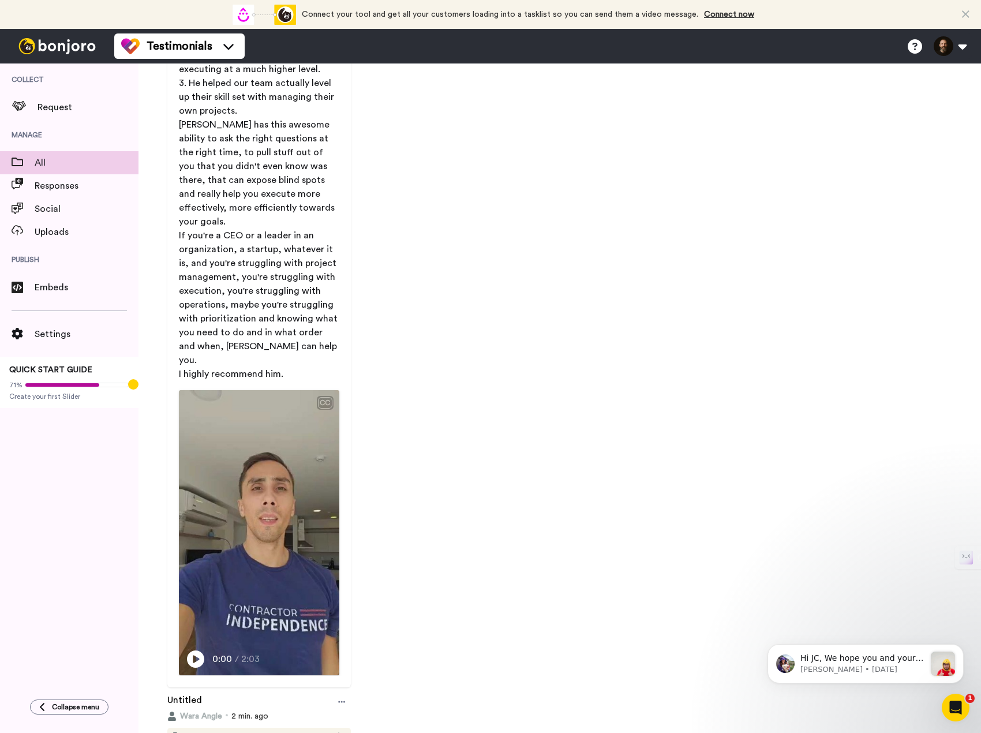
scroll to position [665, 0]
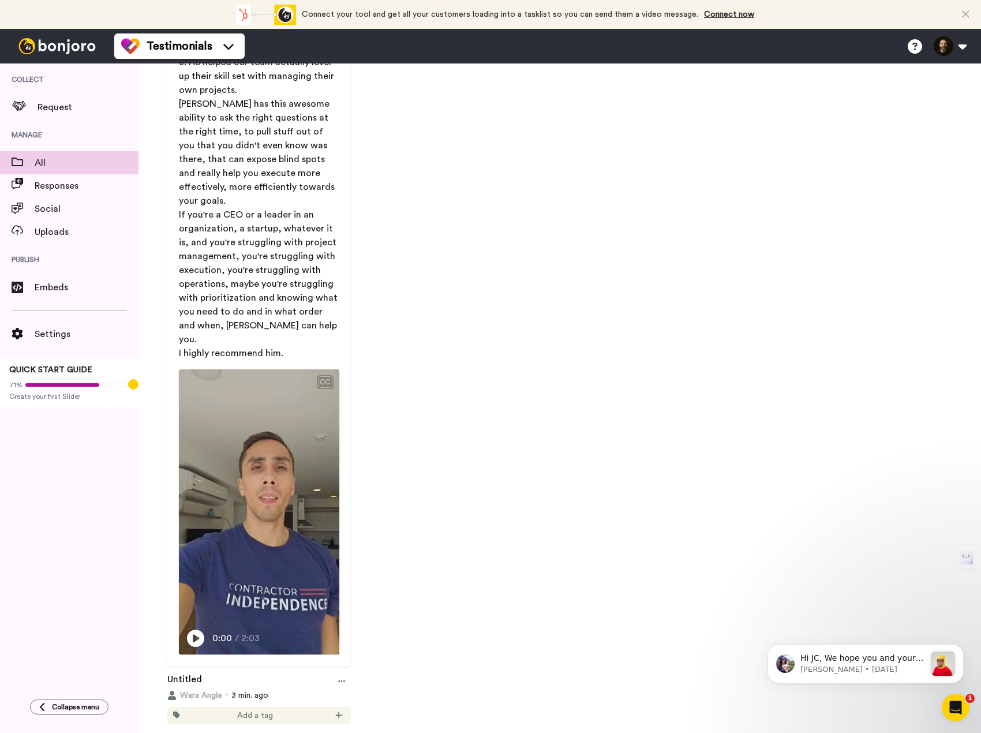
scroll to position [665, 0]
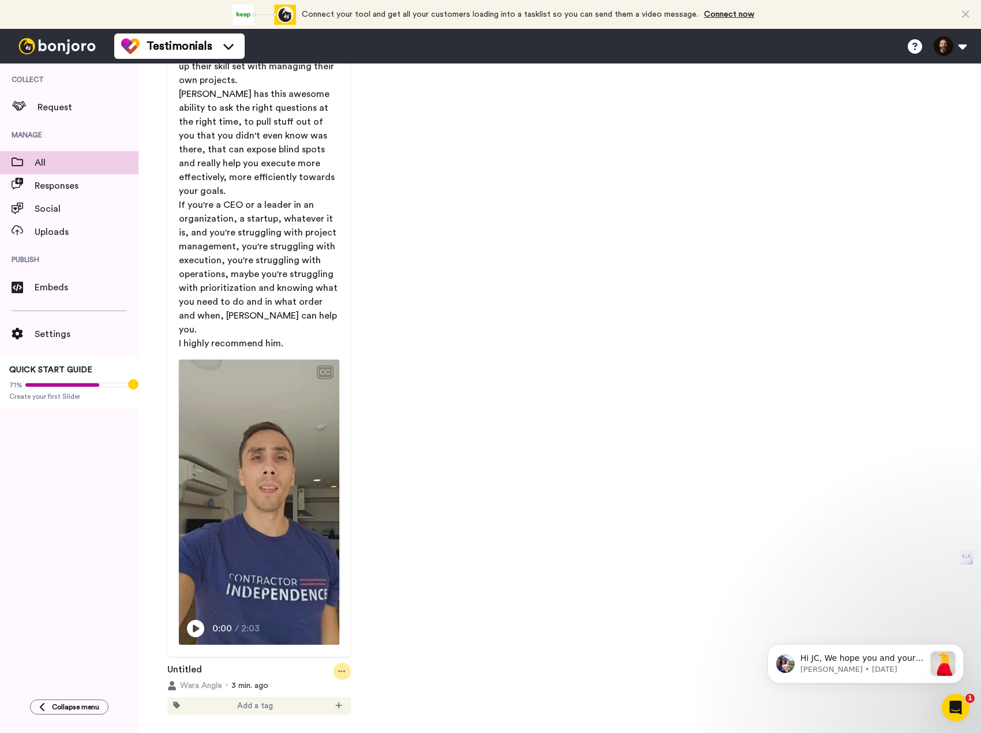
click at [344, 662] on div at bounding box center [342, 670] width 17 height 17
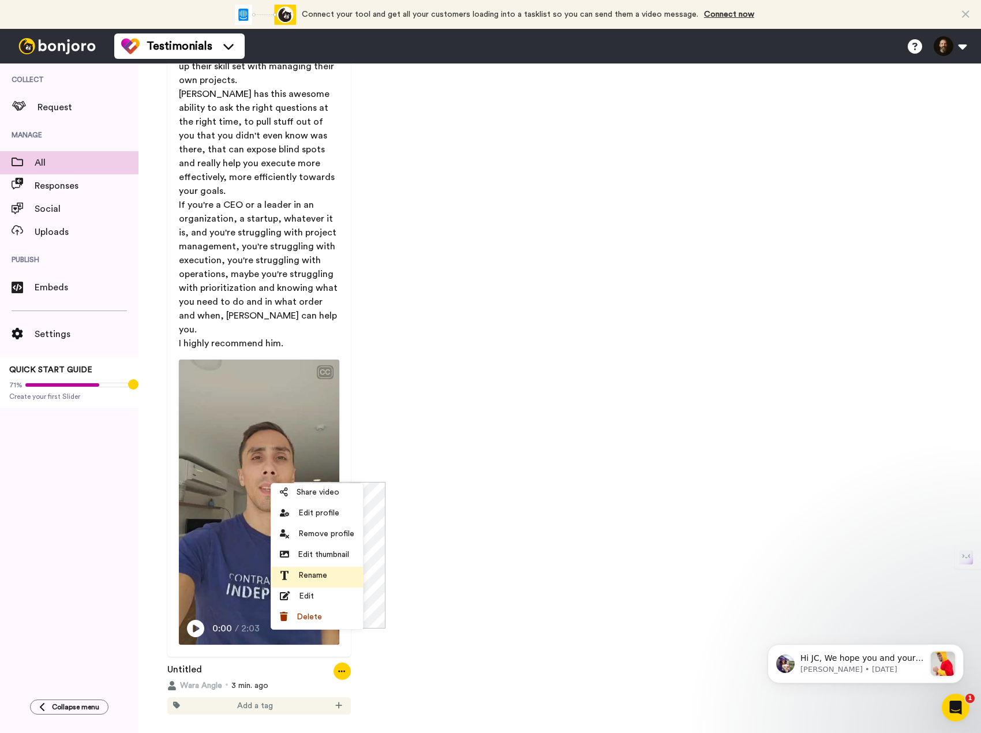
click at [324, 579] on span "Rename" at bounding box center [312, 576] width 29 height 12
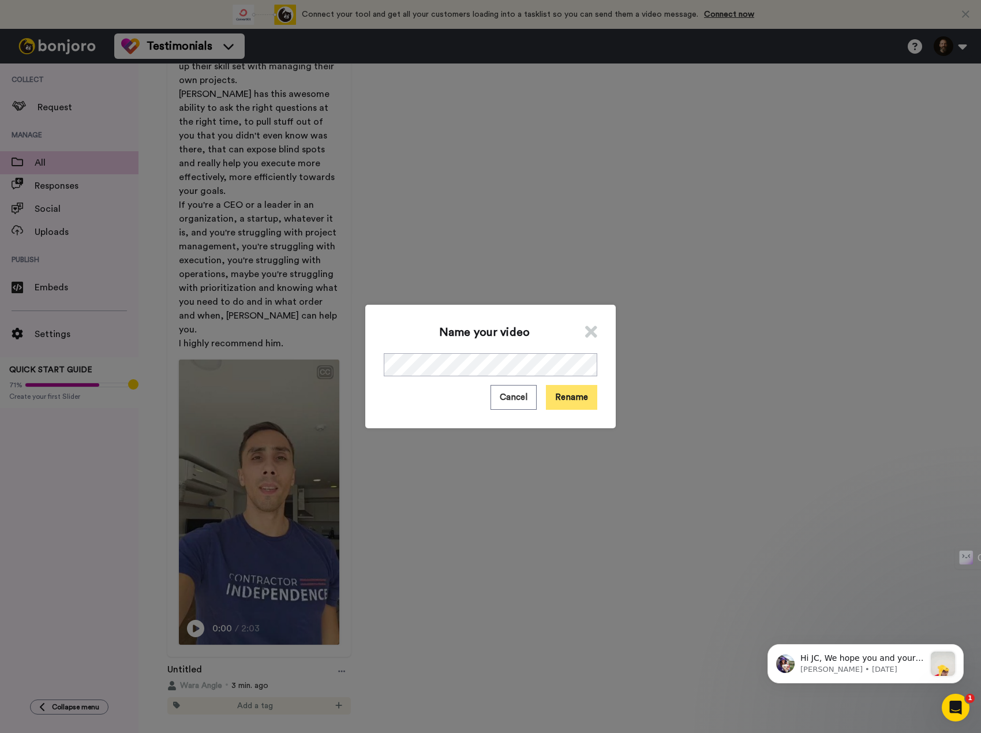
click at [569, 398] on button "Rename" at bounding box center [571, 397] width 51 height 25
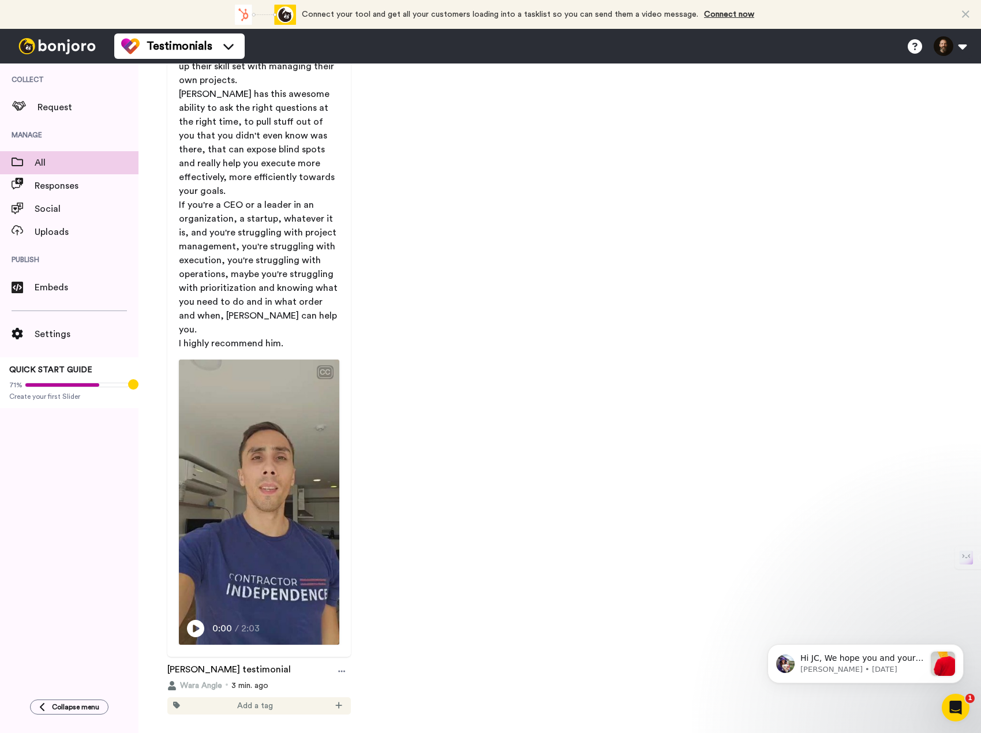
click at [417, 590] on div "Wara Angle Chief Customer Officer @Contractor Independence My name is Waira, I'…" at bounding box center [560, 107] width 796 height 1160
click at [340, 670] on icon at bounding box center [342, 671] width 7 height 2
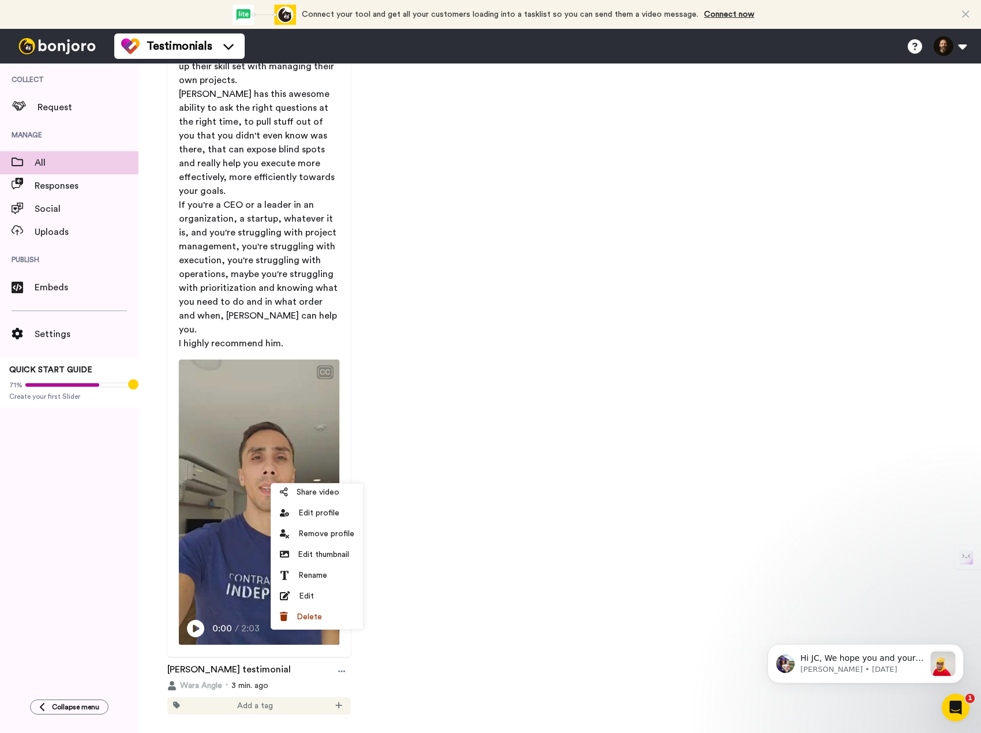
click at [425, 553] on div "Wara Angle Chief Customer Officer @Contractor Independence My name is Waira, I'…" at bounding box center [560, 107] width 796 height 1160
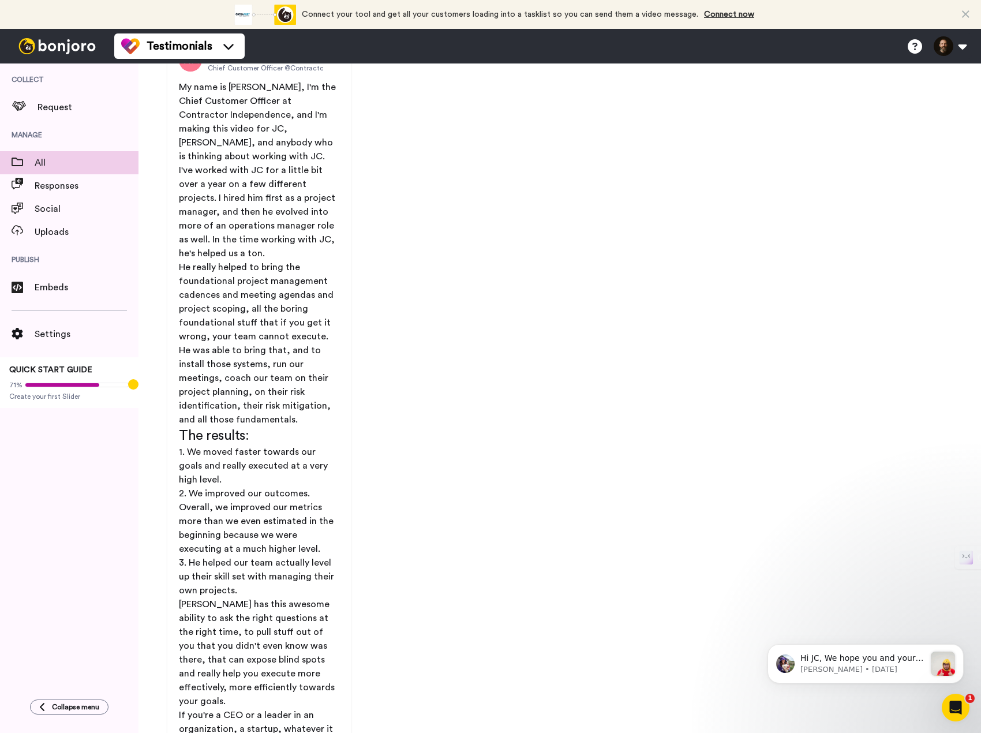
scroll to position [0, 0]
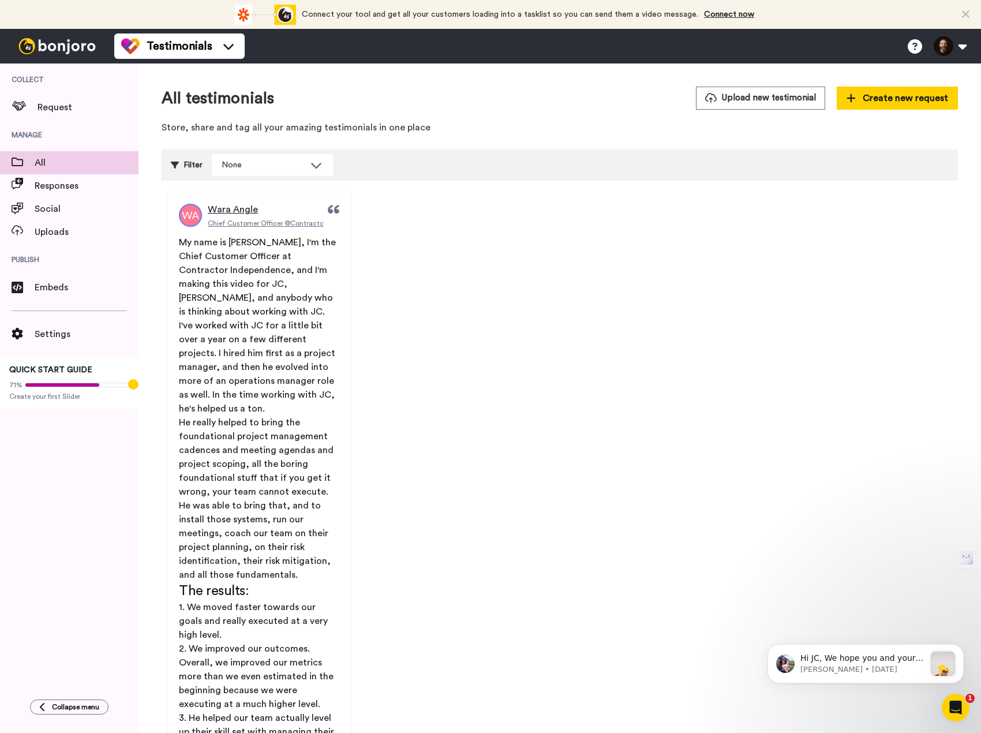
click at [242, 205] on span "Wara Angle" at bounding box center [233, 210] width 50 height 14
click at [189, 219] on img at bounding box center [190, 215] width 23 height 23
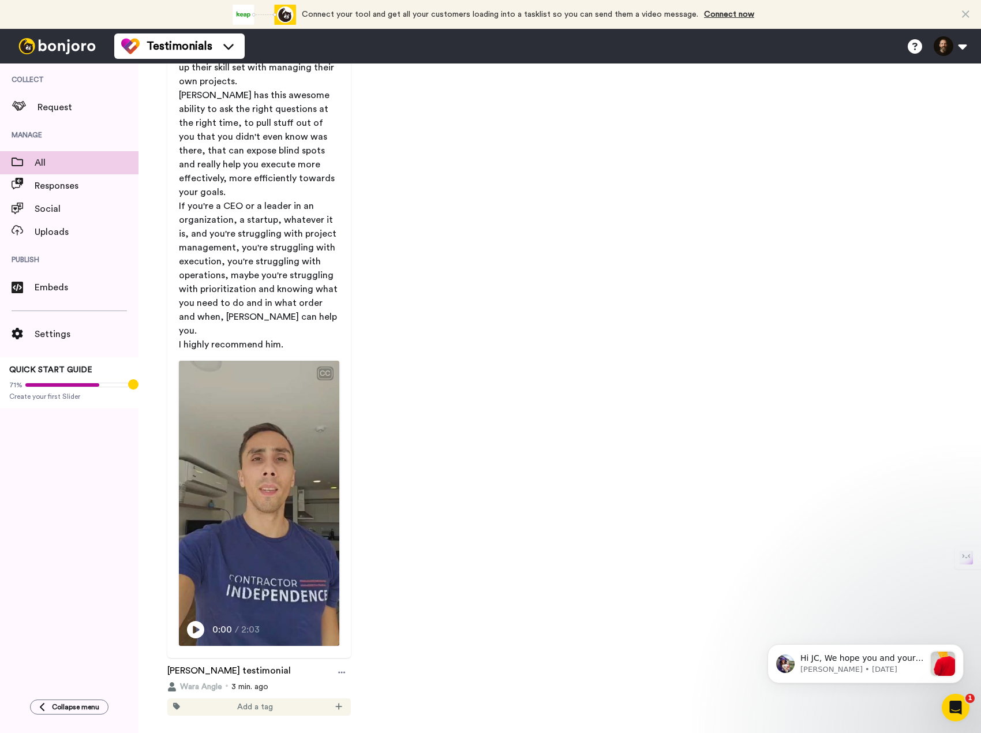
scroll to position [665, 0]
click at [340, 667] on icon at bounding box center [341, 671] width 7 height 8
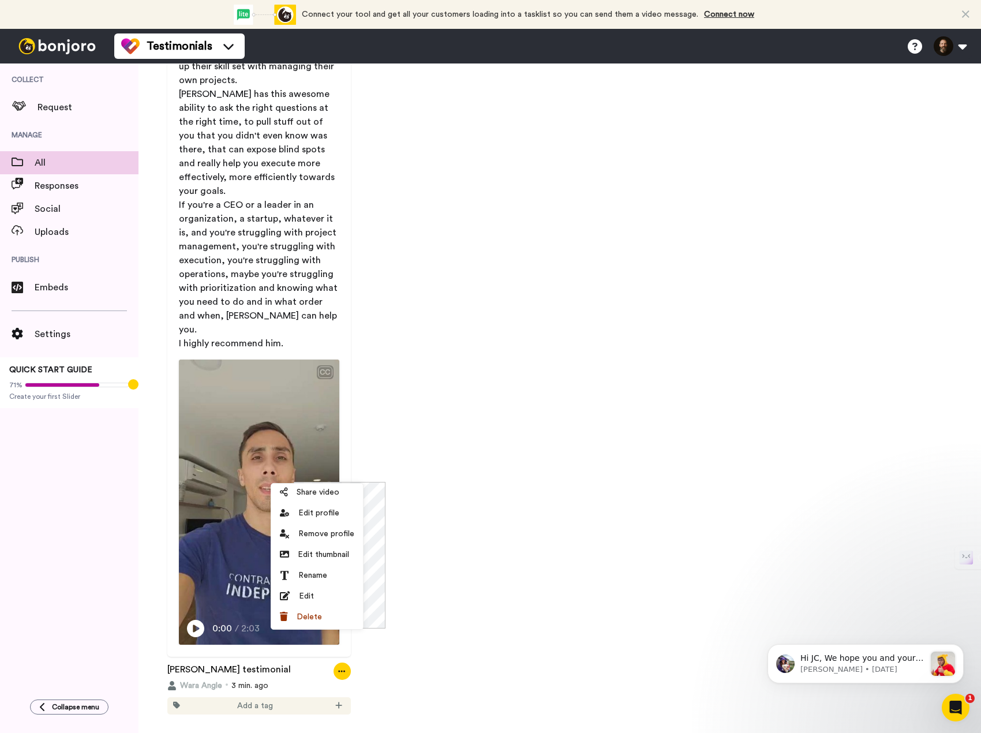
click at [544, 408] on div "Wara Angle Chief Customer Officer @Contractor Independence My name is Waira, I'…" at bounding box center [560, 107] width 796 height 1160
